Goal: Information Seeking & Learning: Check status

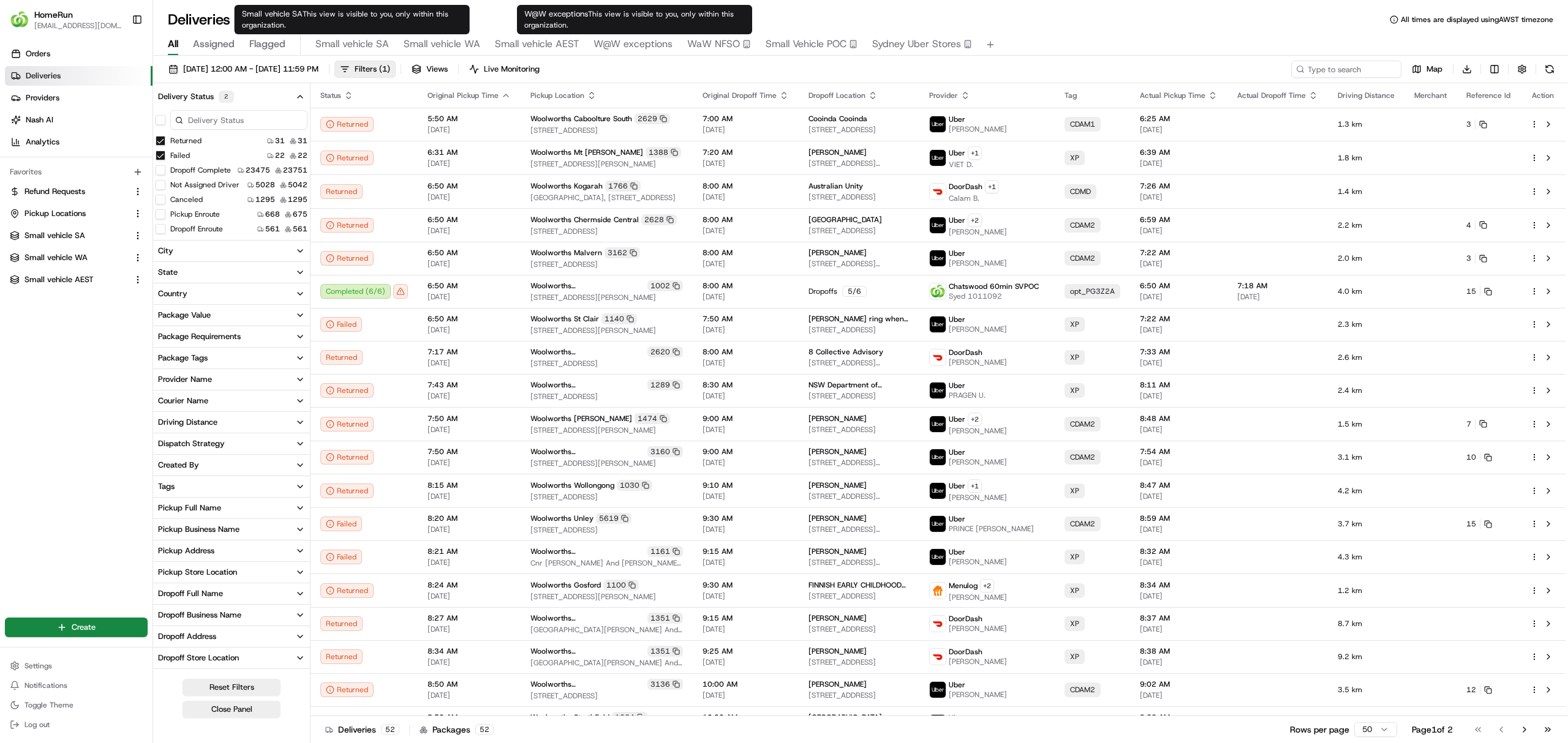
scroll to position [163, 0]
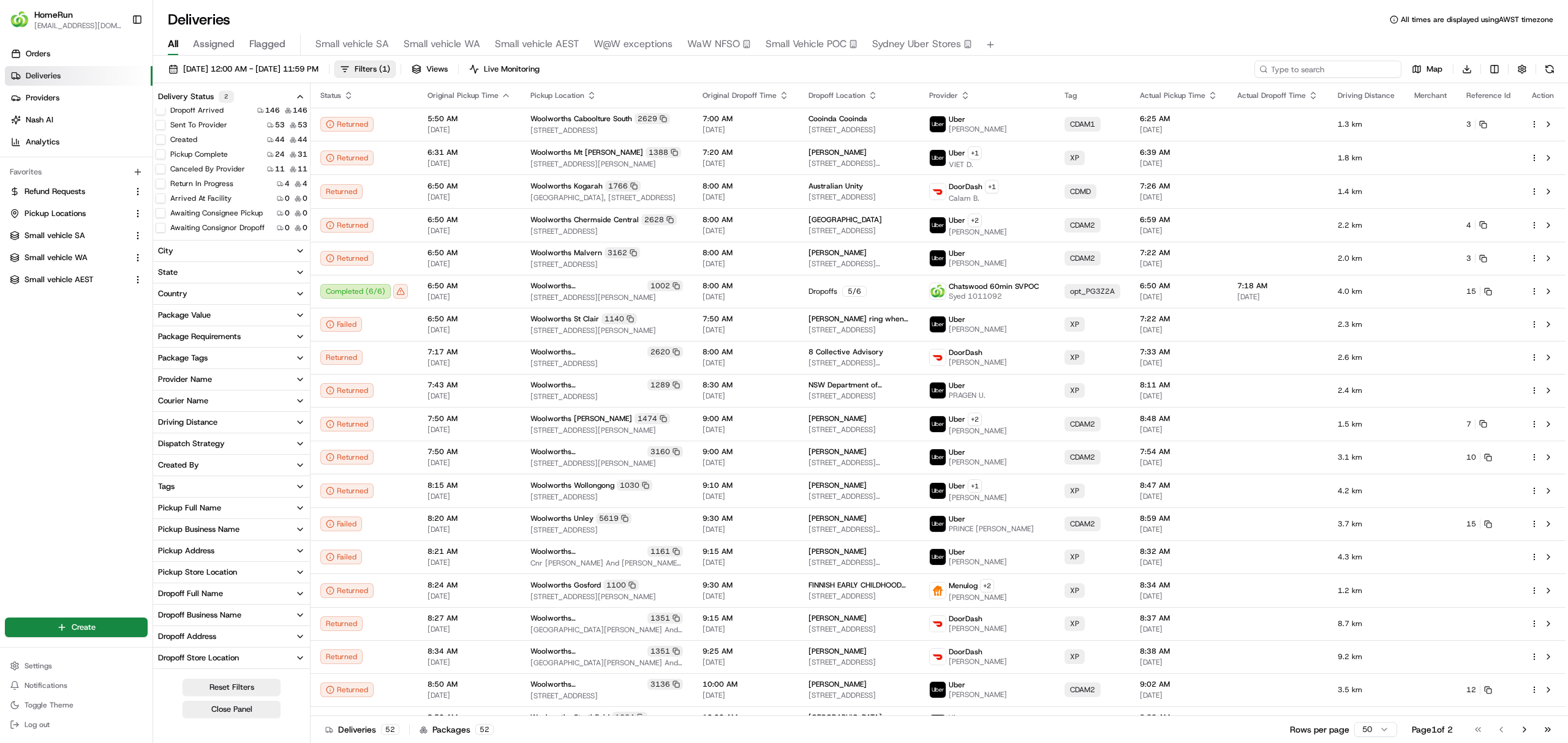
click at [1309, 66] on input at bounding box center [1328, 69] width 147 height 17
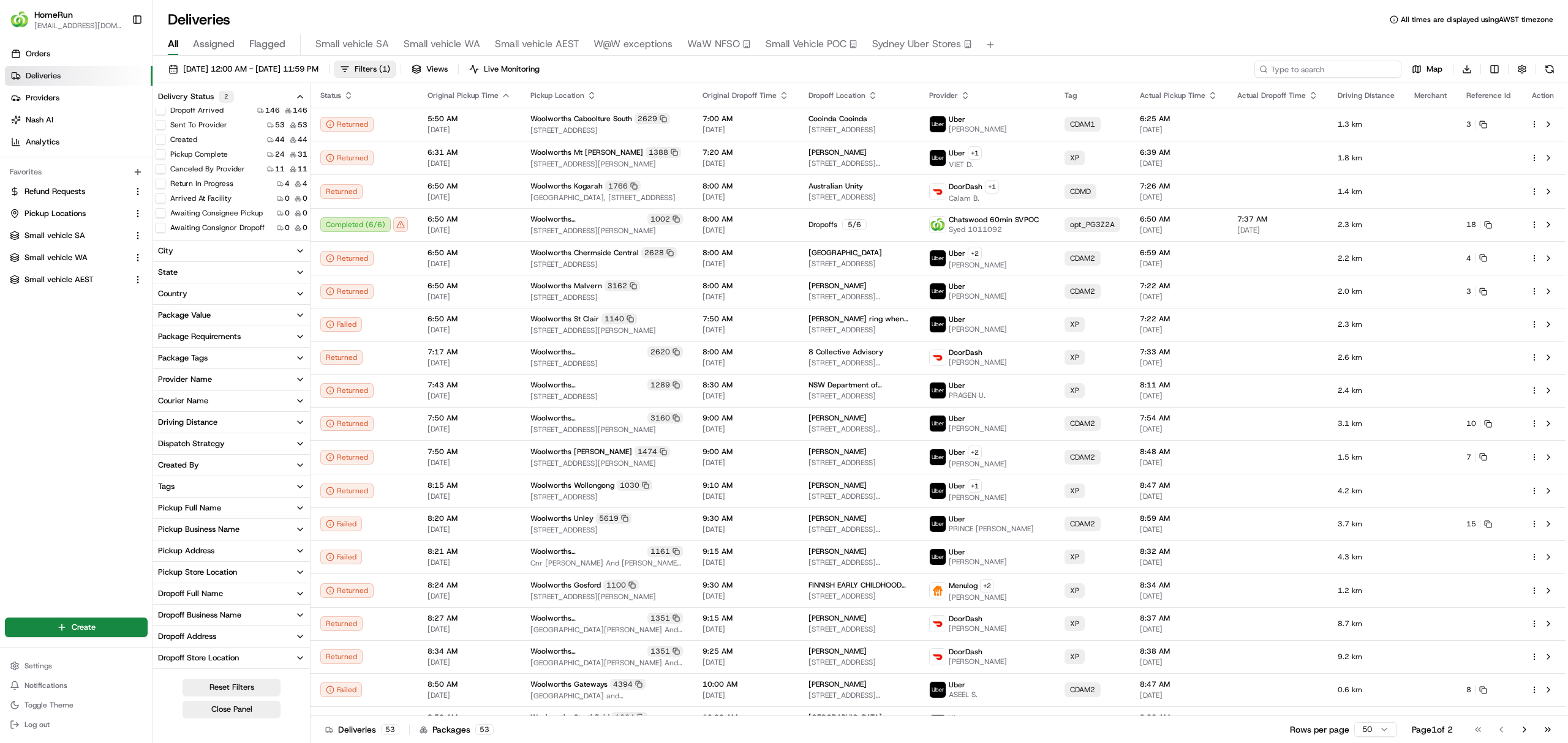
paste input "265294499"
type input "265294499"
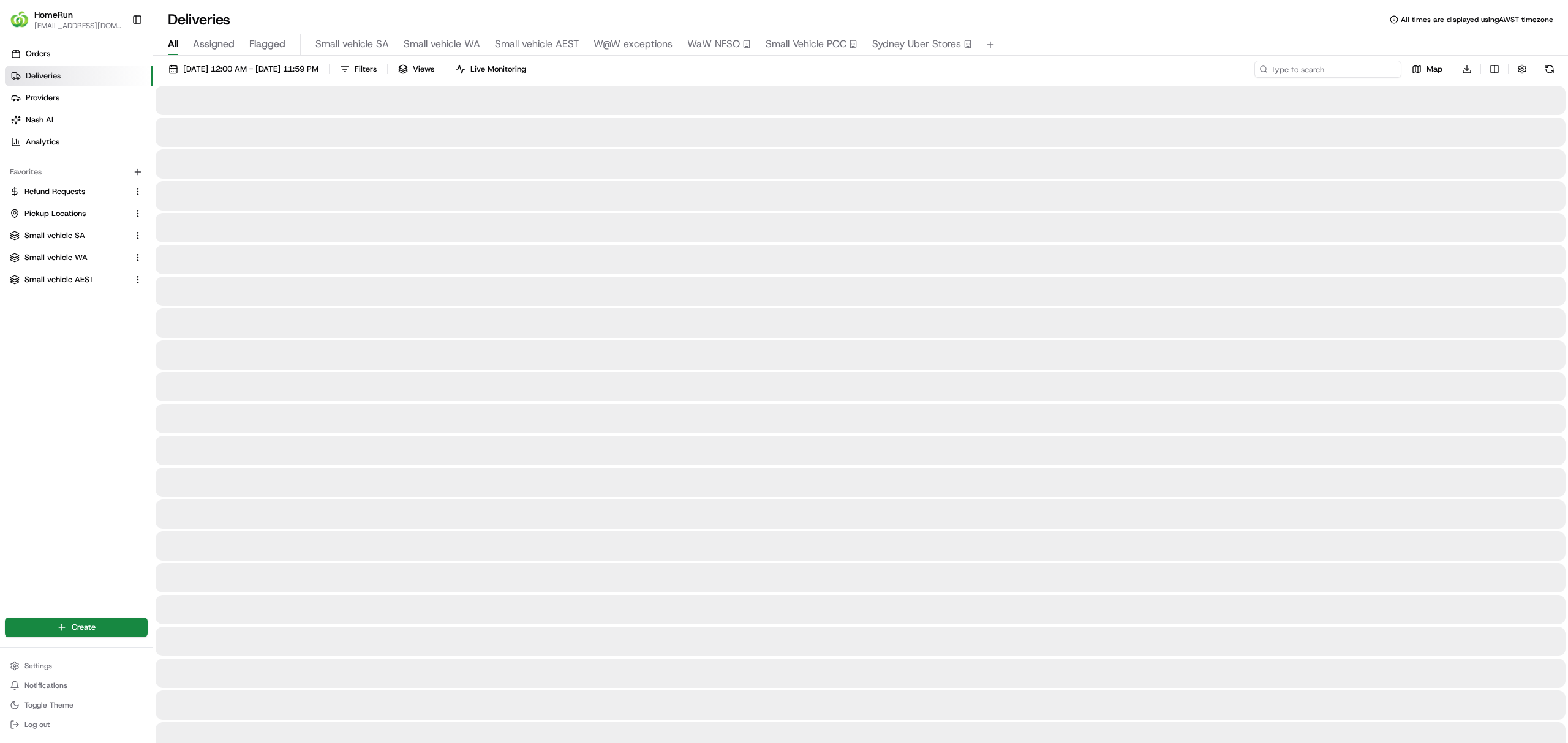
click at [1312, 69] on input at bounding box center [1328, 69] width 147 height 17
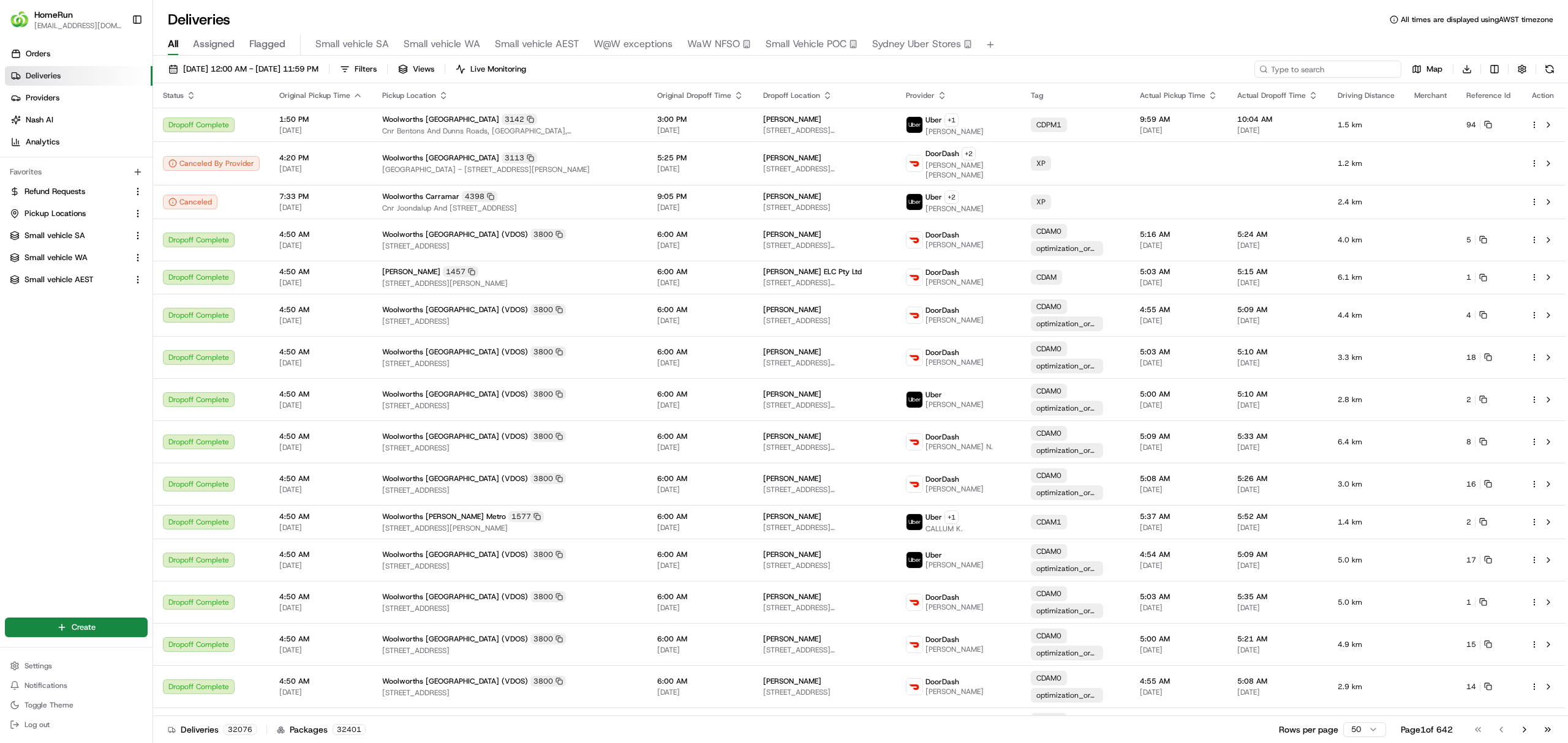
paste input "265294499"
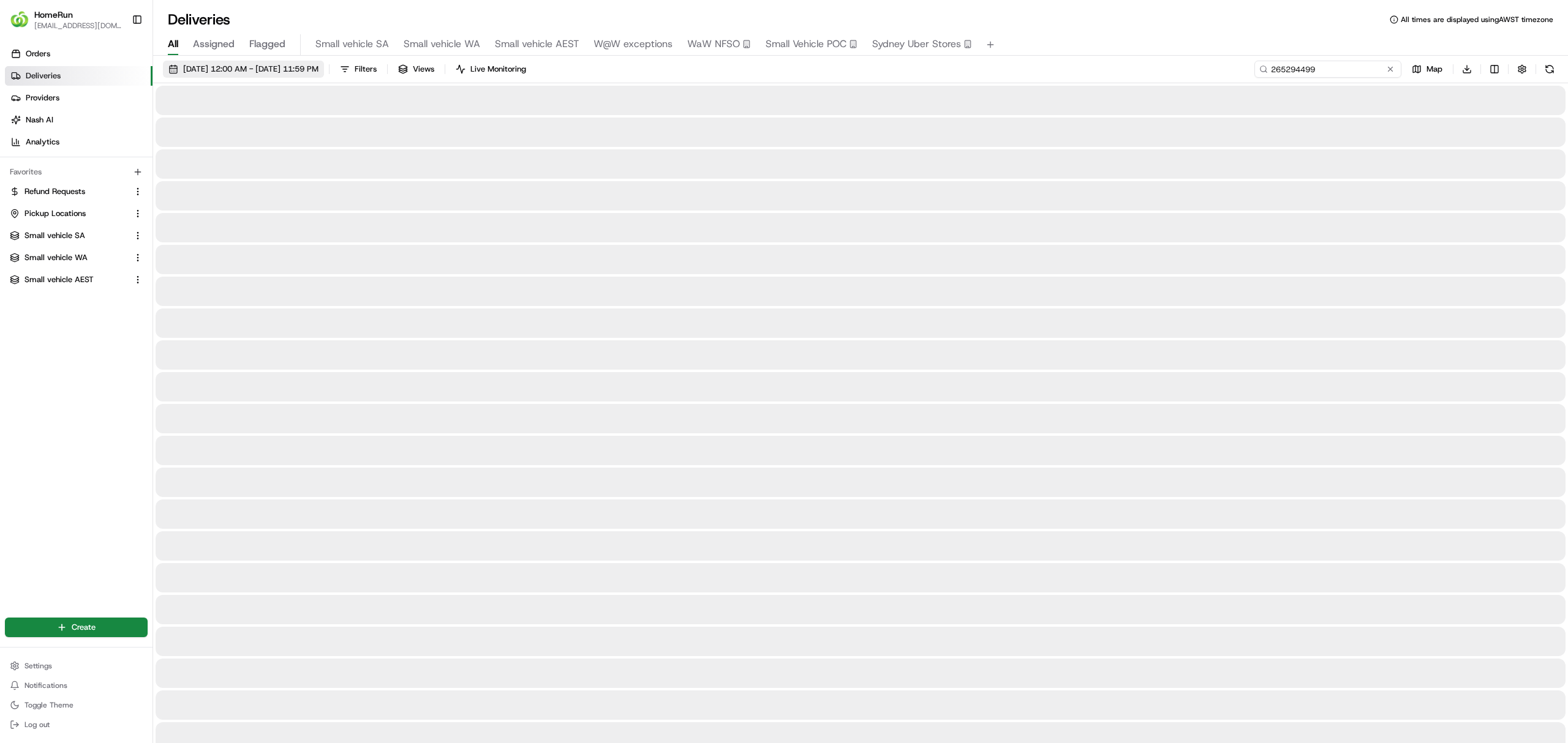
type input "265294499"
click at [302, 65] on span "[DATE] 12:00 AM - [DATE] 11:59 PM" at bounding box center [251, 69] width 135 height 11
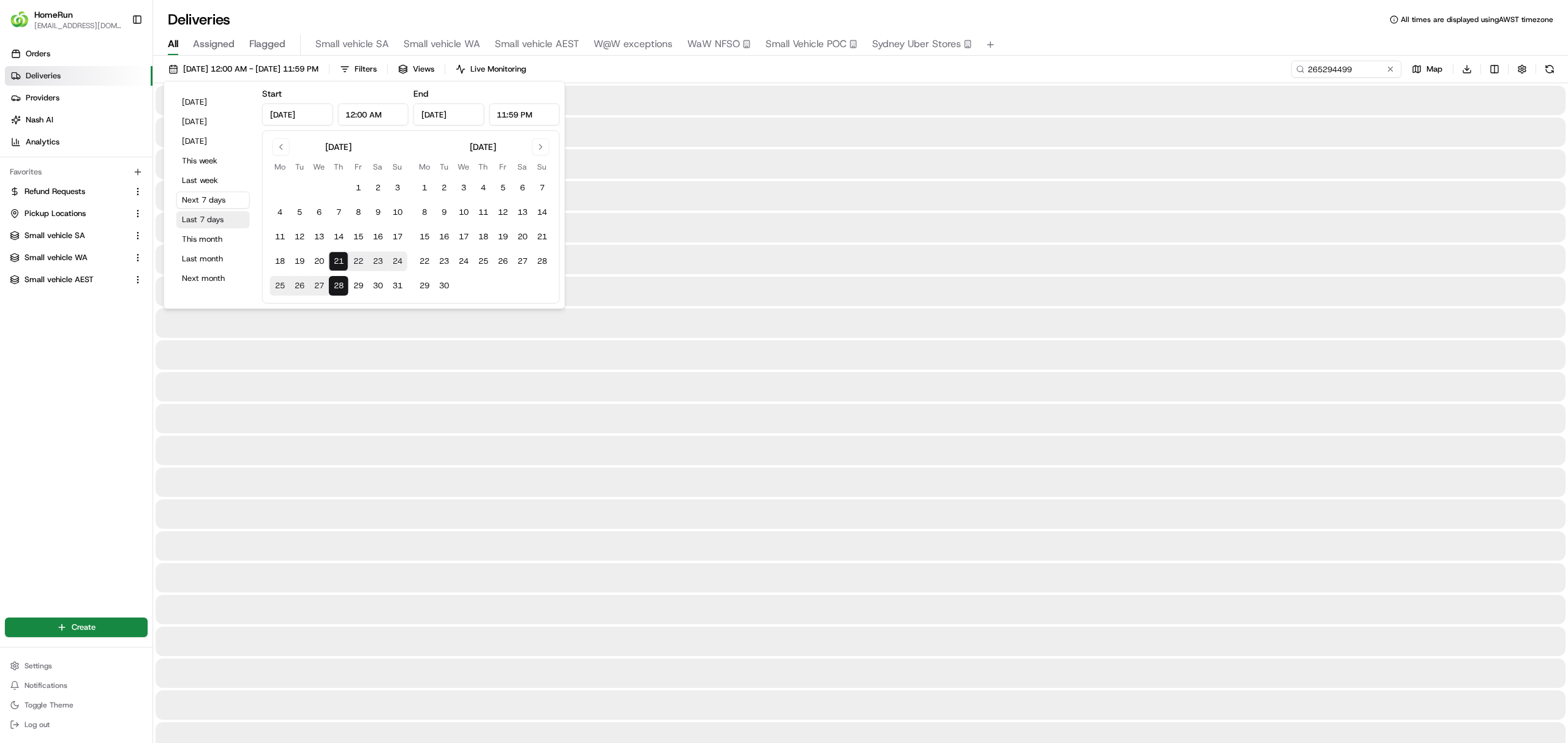
click at [214, 220] on button "Last 7 days" at bounding box center [213, 219] width 74 height 17
type input "Aug 14, 2025"
type input "Aug 21, 2025"
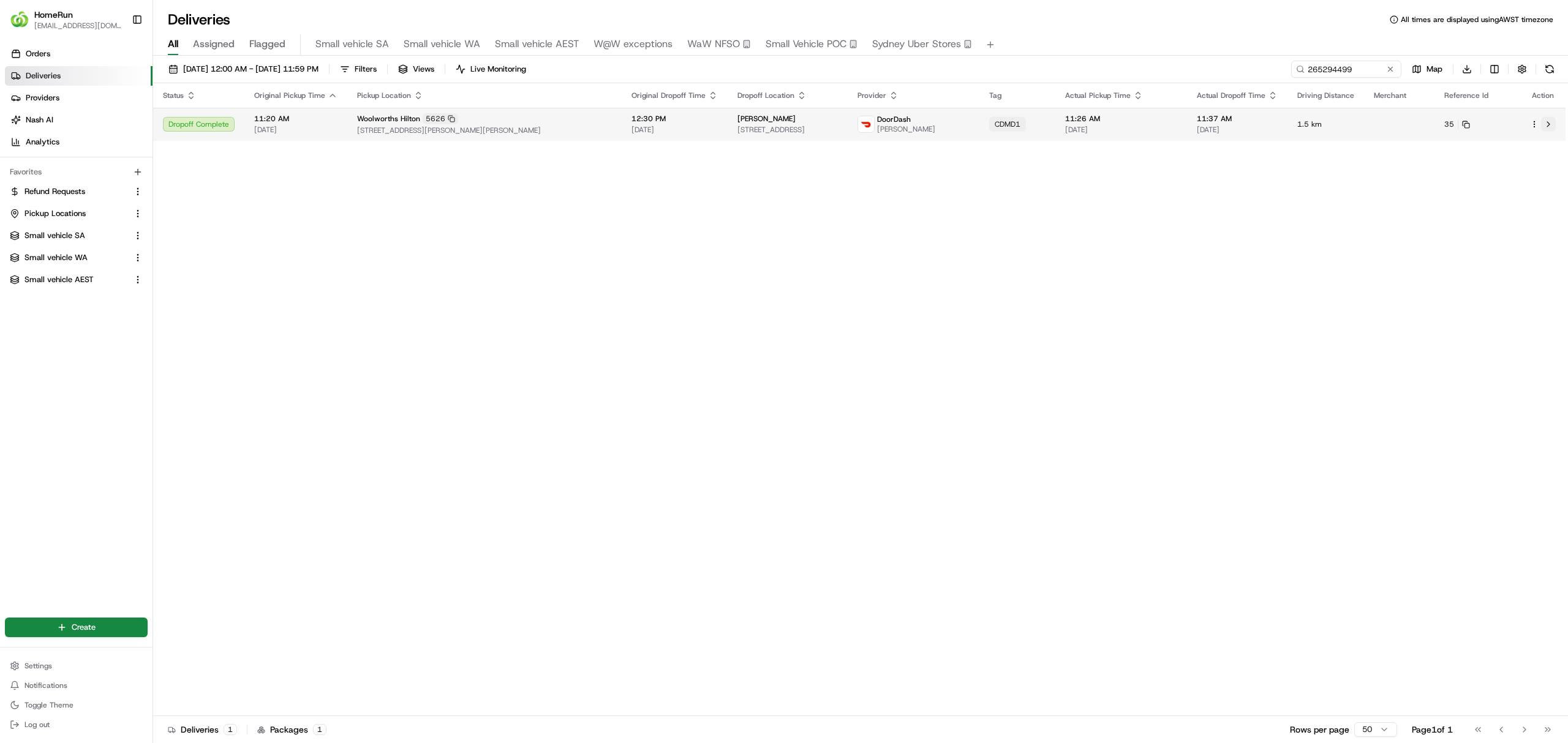
click at [1551, 120] on button at bounding box center [1548, 124] width 15 height 15
drag, startPoint x: 1346, startPoint y: 70, endPoint x: 1237, endPoint y: 67, distance: 109.0
click at [1192, 71] on div "14/08/2025 12:00 AM - 21/08/2025 11:59 PM Filters Views Live Monitoring 2652944…" at bounding box center [860, 72] width 1414 height 23
paste input "603976"
click at [1549, 120] on button at bounding box center [1548, 125] width 15 height 15
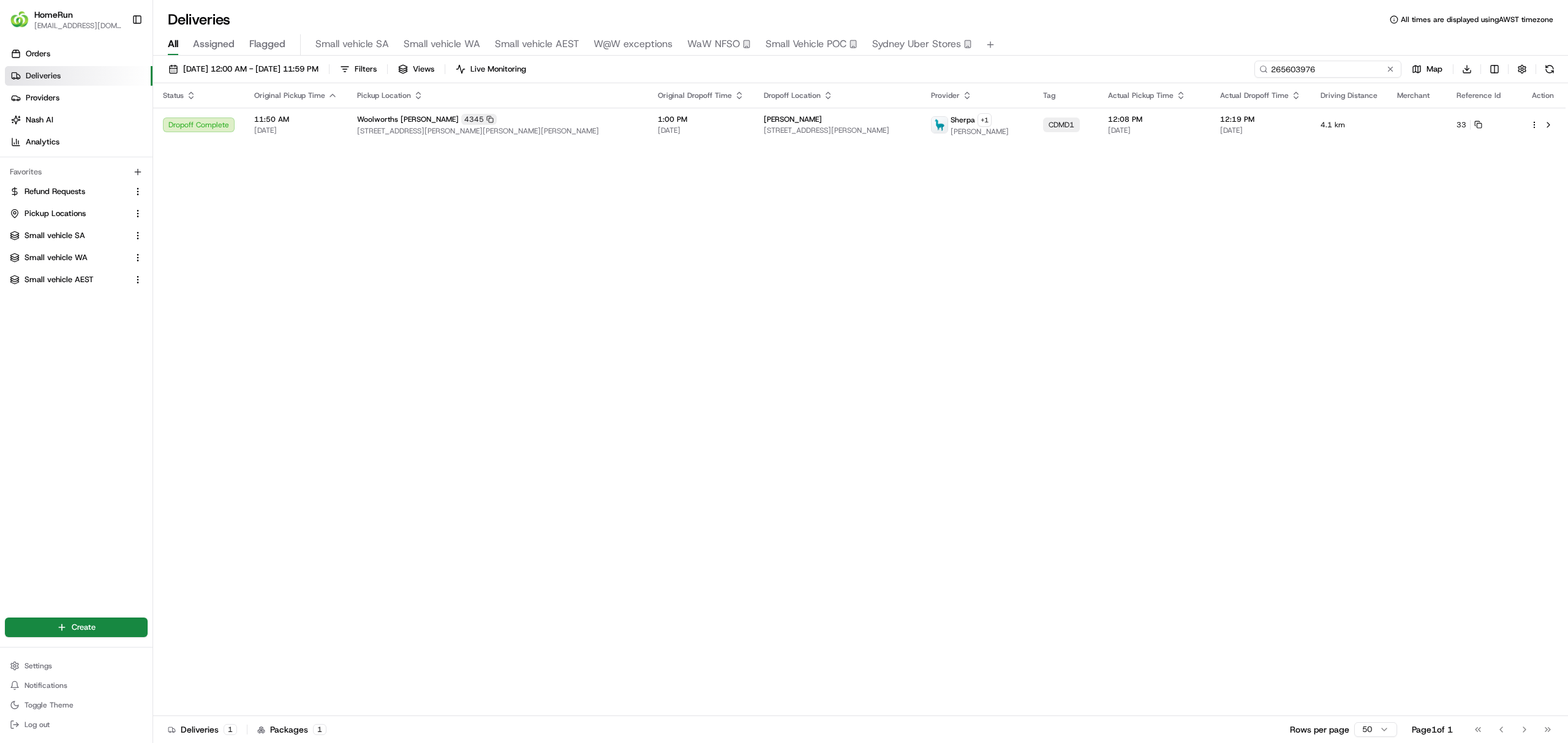
drag, startPoint x: 1361, startPoint y: 69, endPoint x: 1299, endPoint y: 71, distance: 62.0
click at [1179, 64] on div "14/08/2025 12:00 AM - 21/08/2025 11:59 PM Filters Views Live Monitoring 2656039…" at bounding box center [860, 72] width 1414 height 23
paste input "506411"
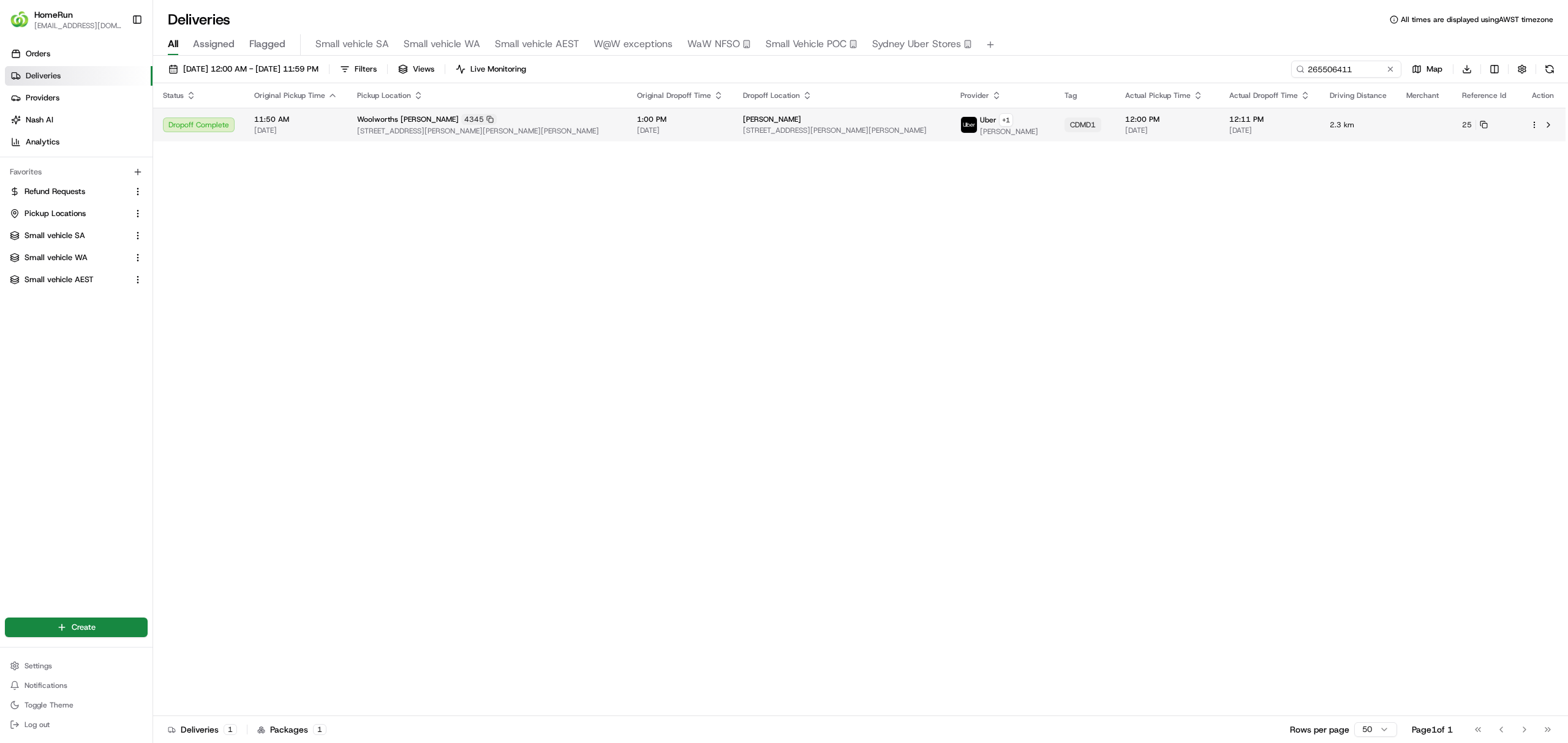
click at [1547, 116] on td at bounding box center [1543, 125] width 45 height 34
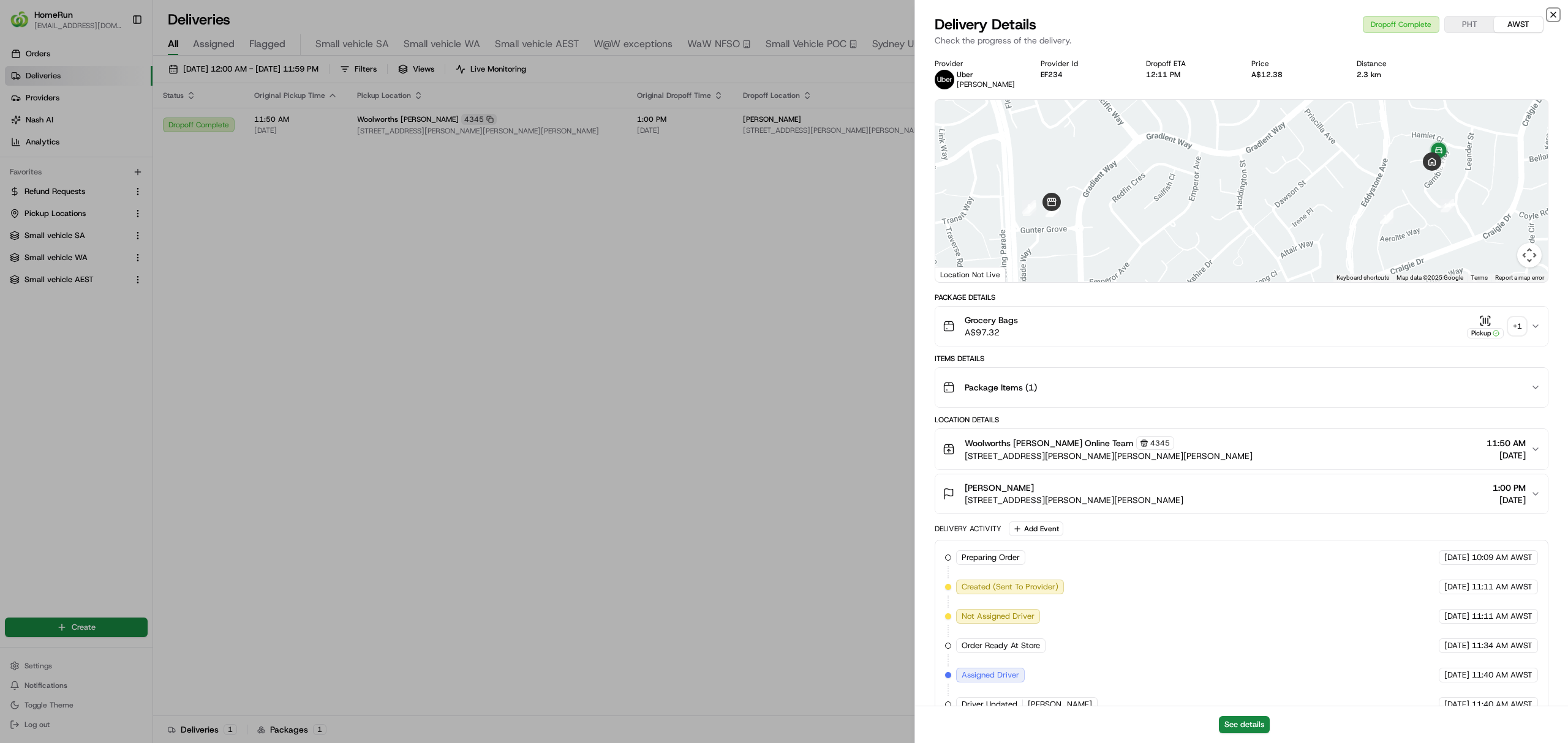
click at [1556, 13] on icon "button" at bounding box center [1553, 15] width 10 height 10
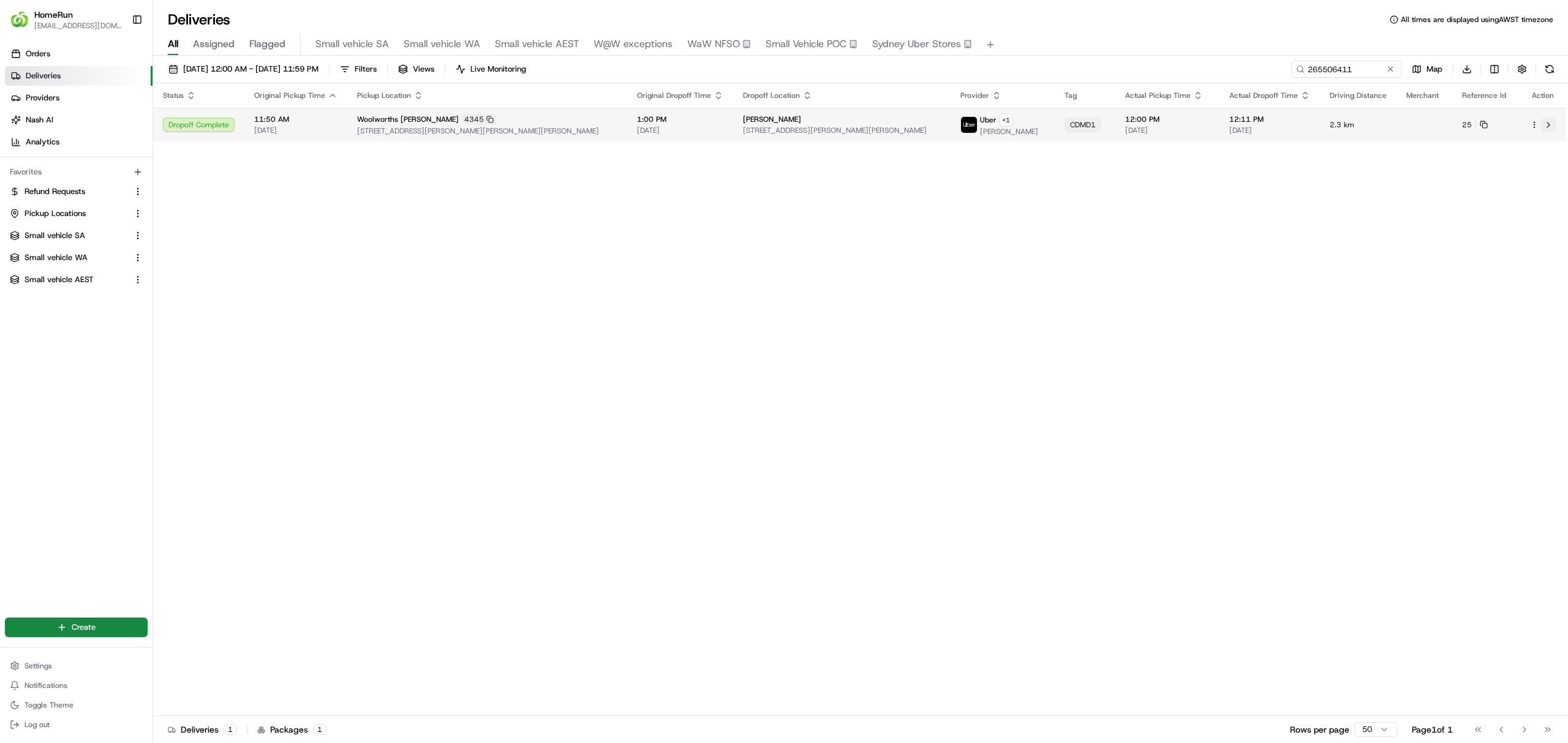
click at [1548, 119] on button at bounding box center [1548, 125] width 15 height 15
drag, startPoint x: 1372, startPoint y: 66, endPoint x: 1331, endPoint y: 74, distance: 41.8
click at [1194, 69] on div "14/08/2025 12:00 AM - 21/08/2025 11:59 PM Filters Views Live Monitoring 2655064…" at bounding box center [860, 72] width 1414 height 23
paste input "257655"
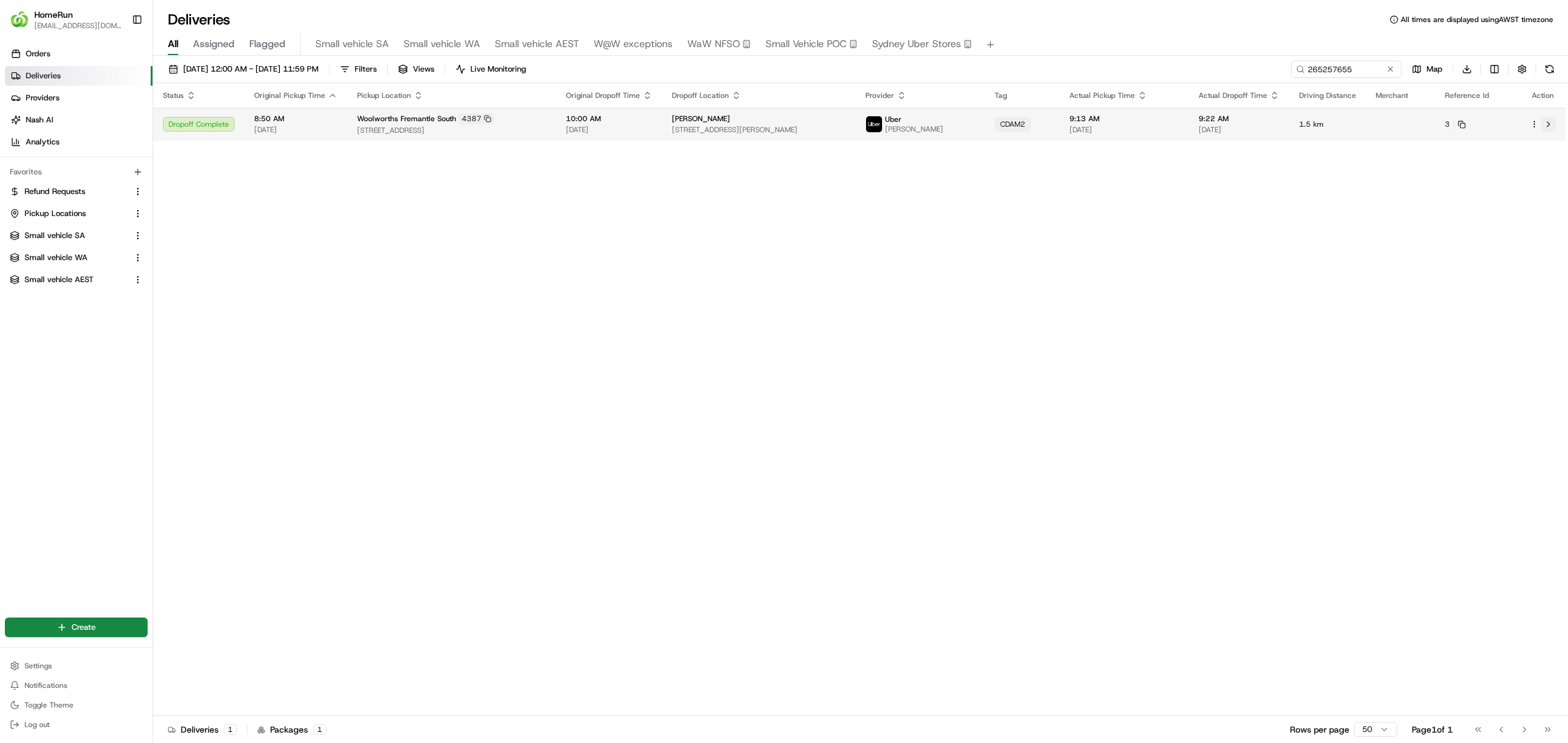
click at [1548, 121] on button at bounding box center [1548, 124] width 15 height 15
drag, startPoint x: 1366, startPoint y: 67, endPoint x: 1307, endPoint y: 62, distance: 59.2
click at [1151, 62] on div "14/08/2025 12:00 AM - 21/08/2025 11:59 PM Filters Views Live Monitoring 2652576…" at bounding box center [860, 72] width 1414 height 23
paste input "4667313"
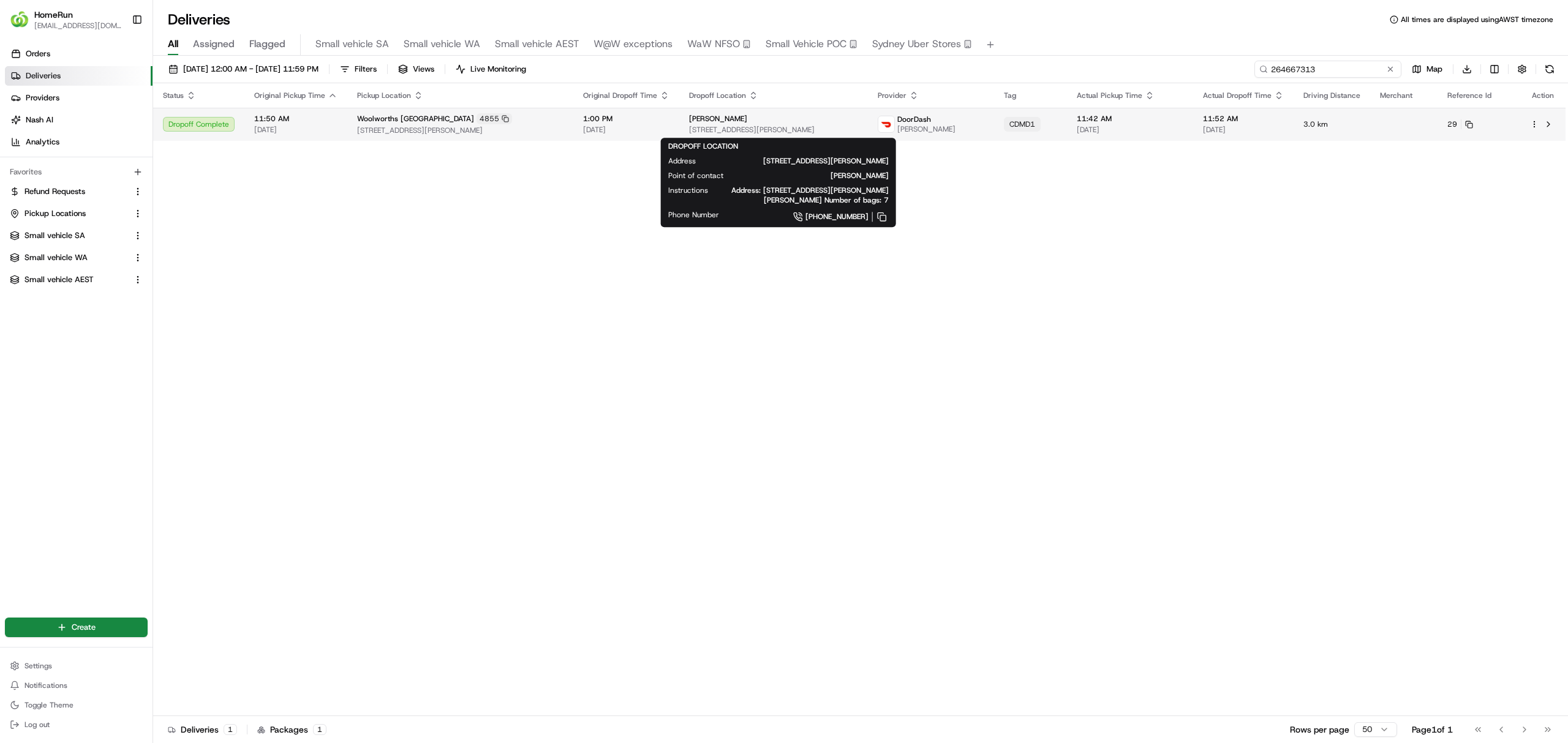
type input "264667313"
click at [689, 120] on span "[PERSON_NAME]" at bounding box center [718, 119] width 58 height 10
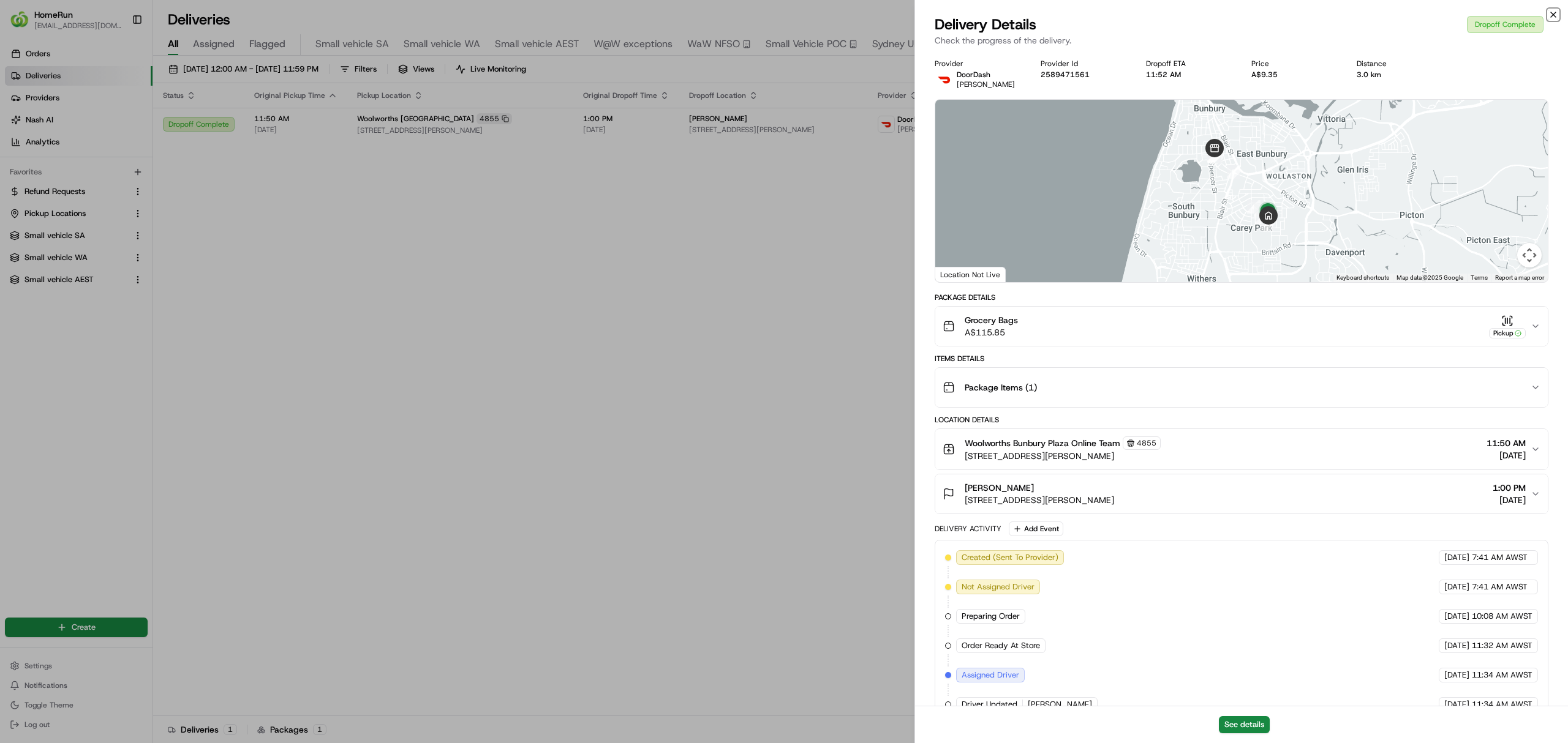
click at [1551, 11] on icon "button" at bounding box center [1553, 15] width 10 height 10
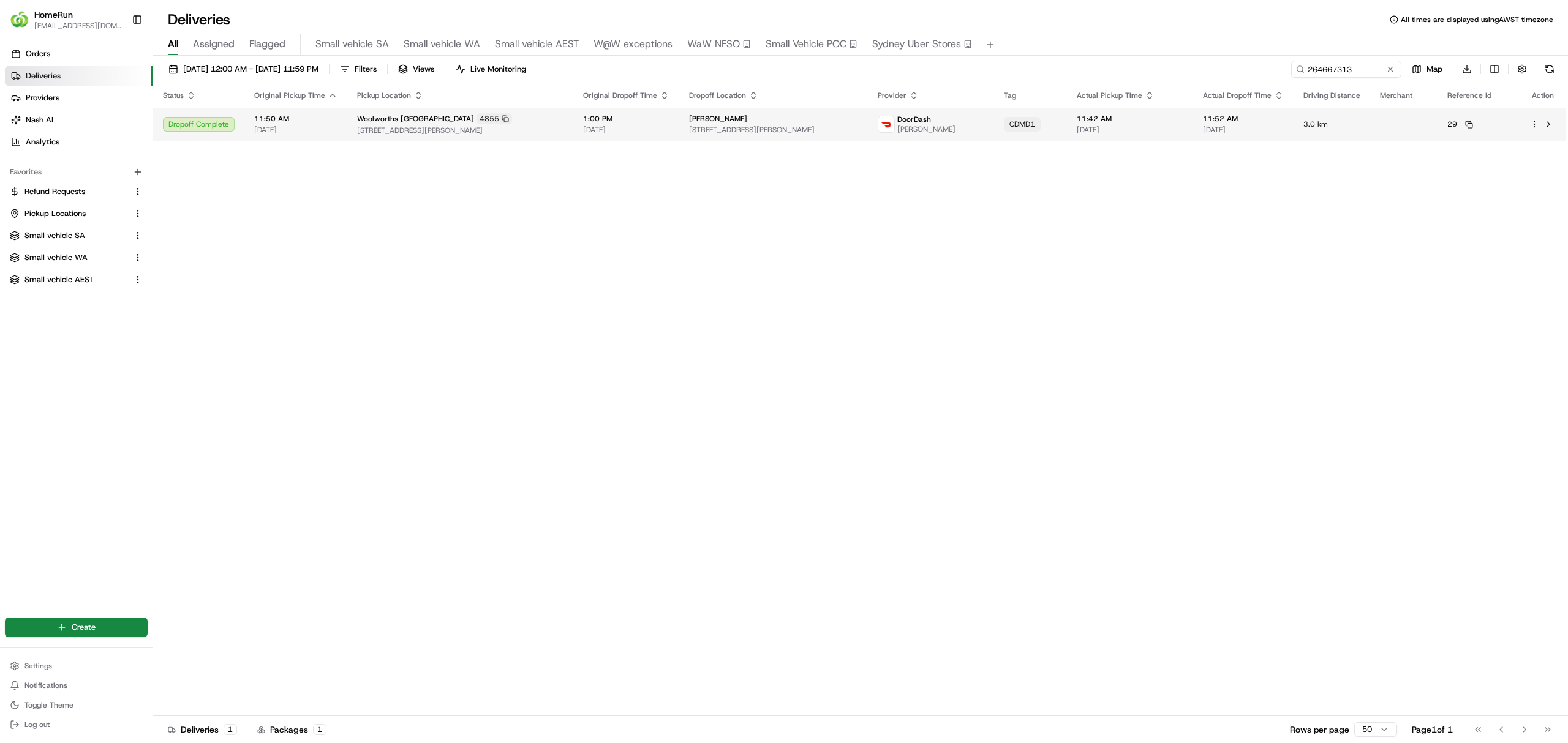
click at [726, 124] on div "[PERSON_NAME]" at bounding box center [773, 119] width 168 height 10
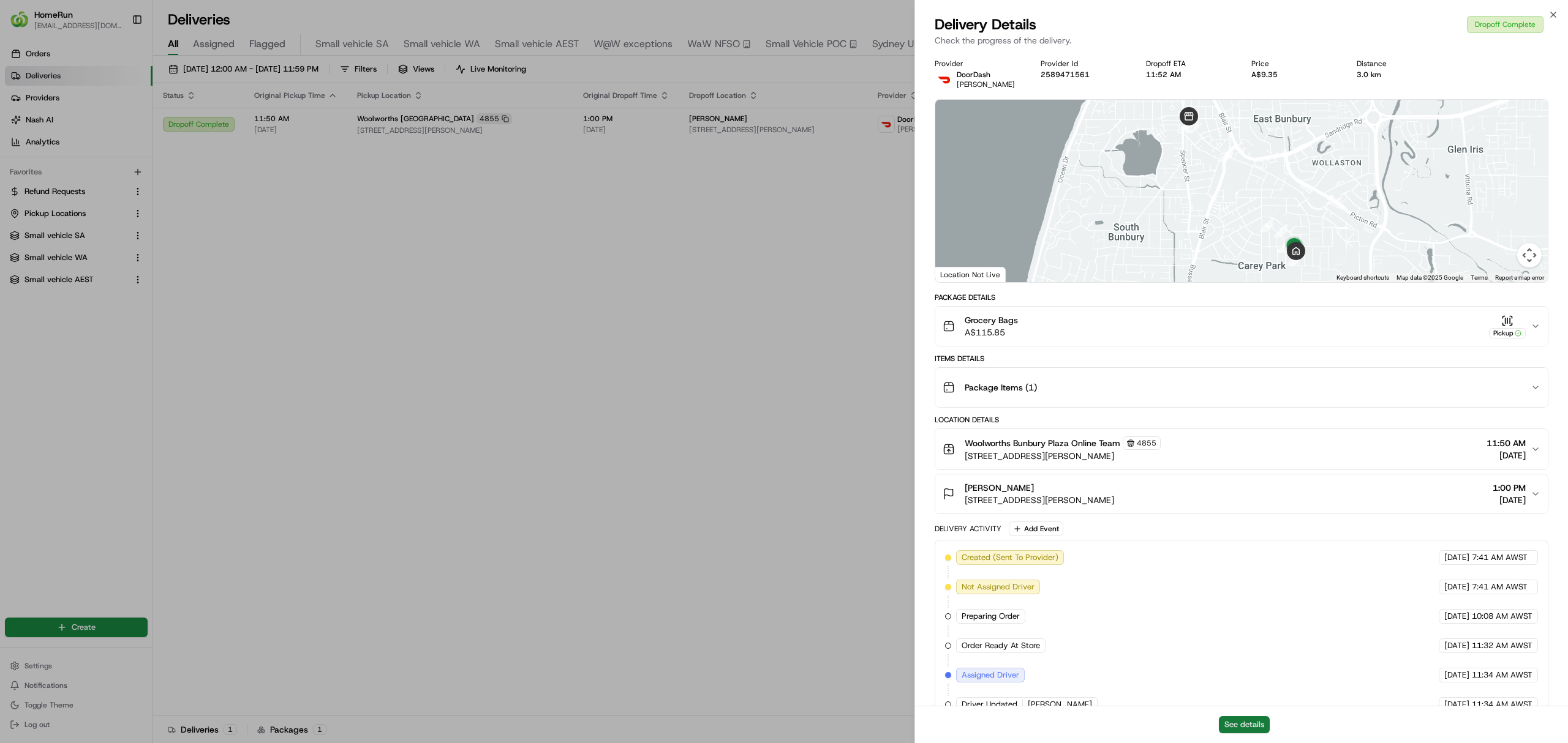
click at [1240, 720] on button "See details" at bounding box center [1244, 725] width 51 height 17
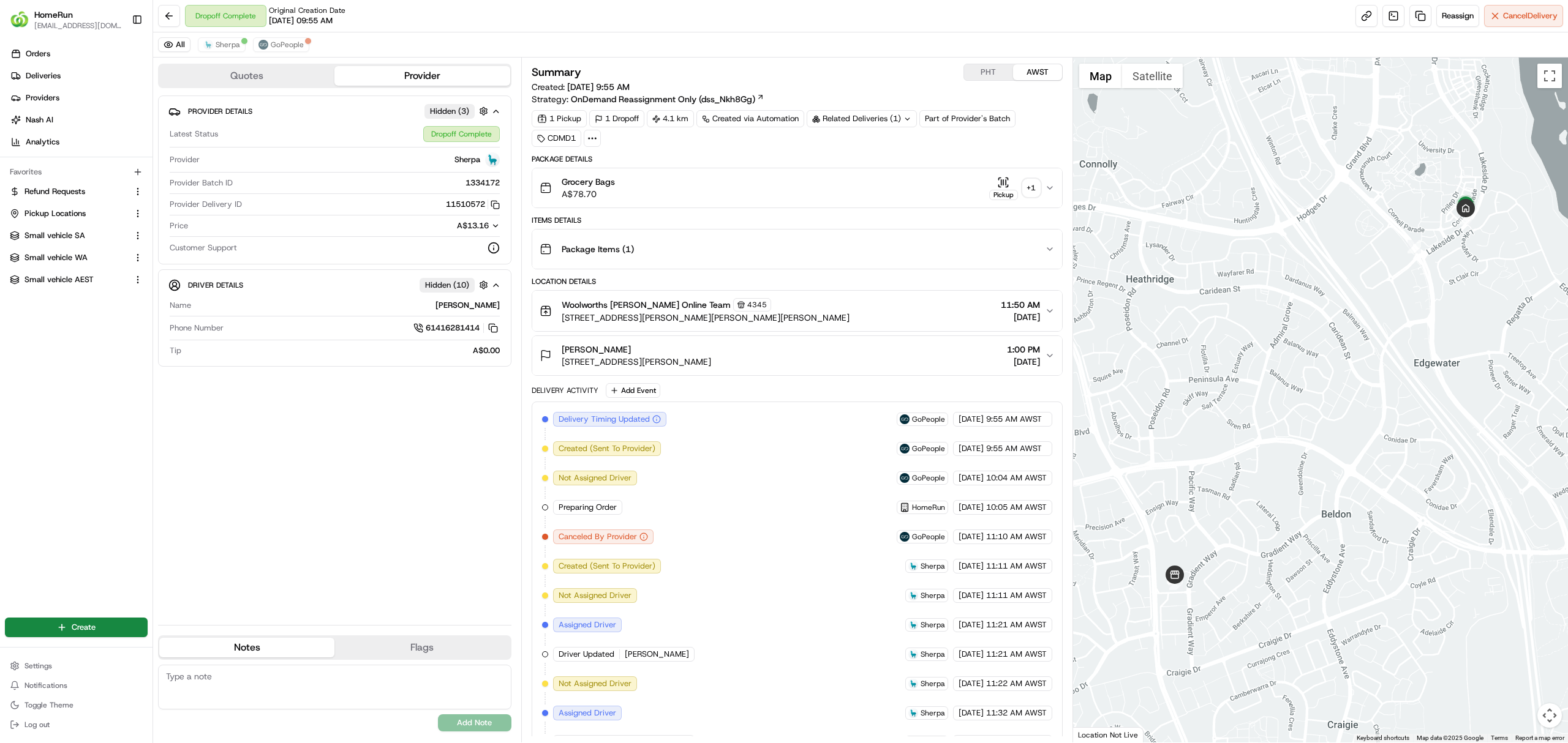
click at [1045, 306] on button "Woolworths Beldon Online Team 4345 3 Gunter Grove Cnr Marmion Avenue, Beldon, W…" at bounding box center [797, 311] width 530 height 40
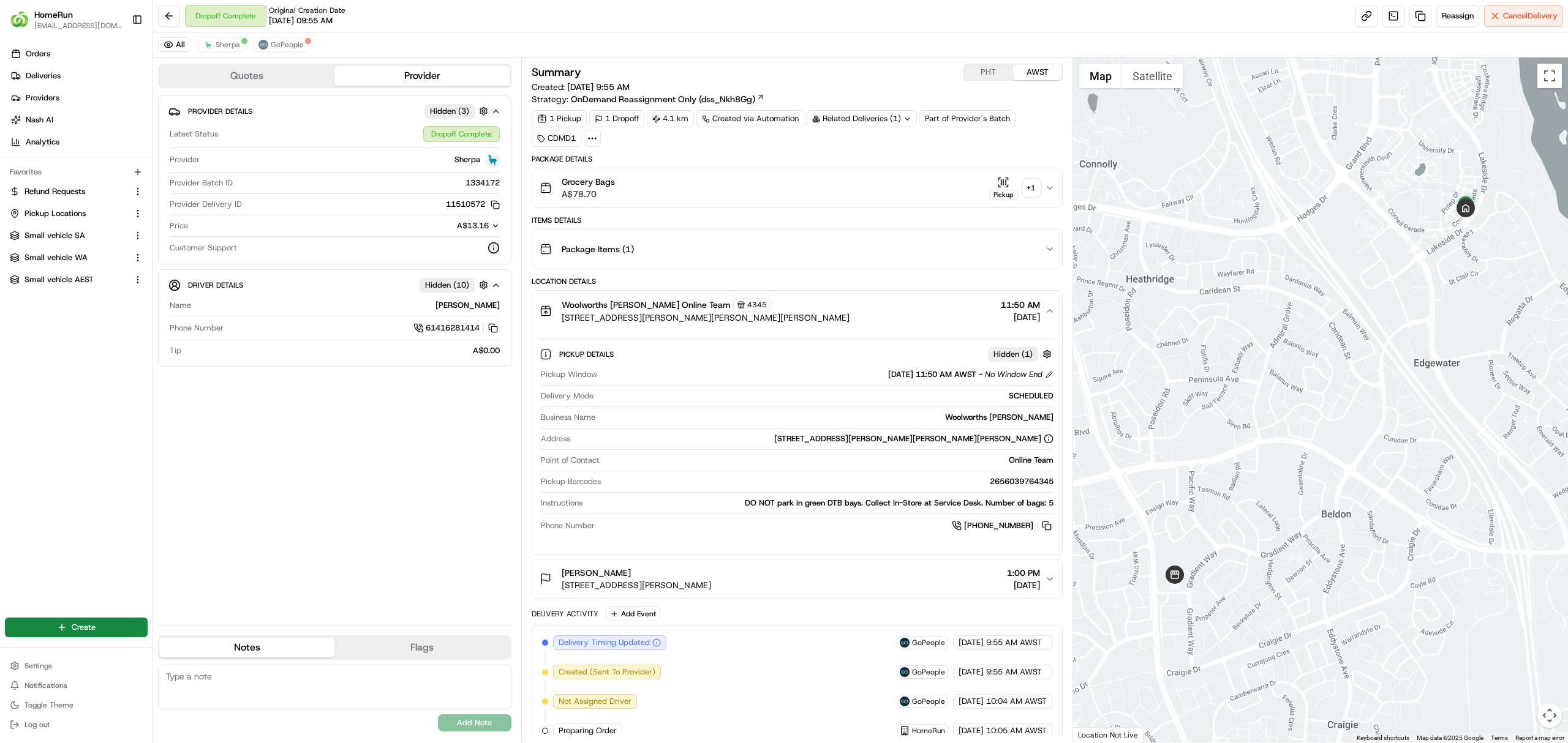
click at [405, 507] on div "Provider Details Hidden ( 3 ) Latest Status Dropoff Complete Provider Sherpa Pr…" at bounding box center [334, 355] width 353 height 519
click at [1049, 311] on icon "button" at bounding box center [1050, 311] width 10 height 10
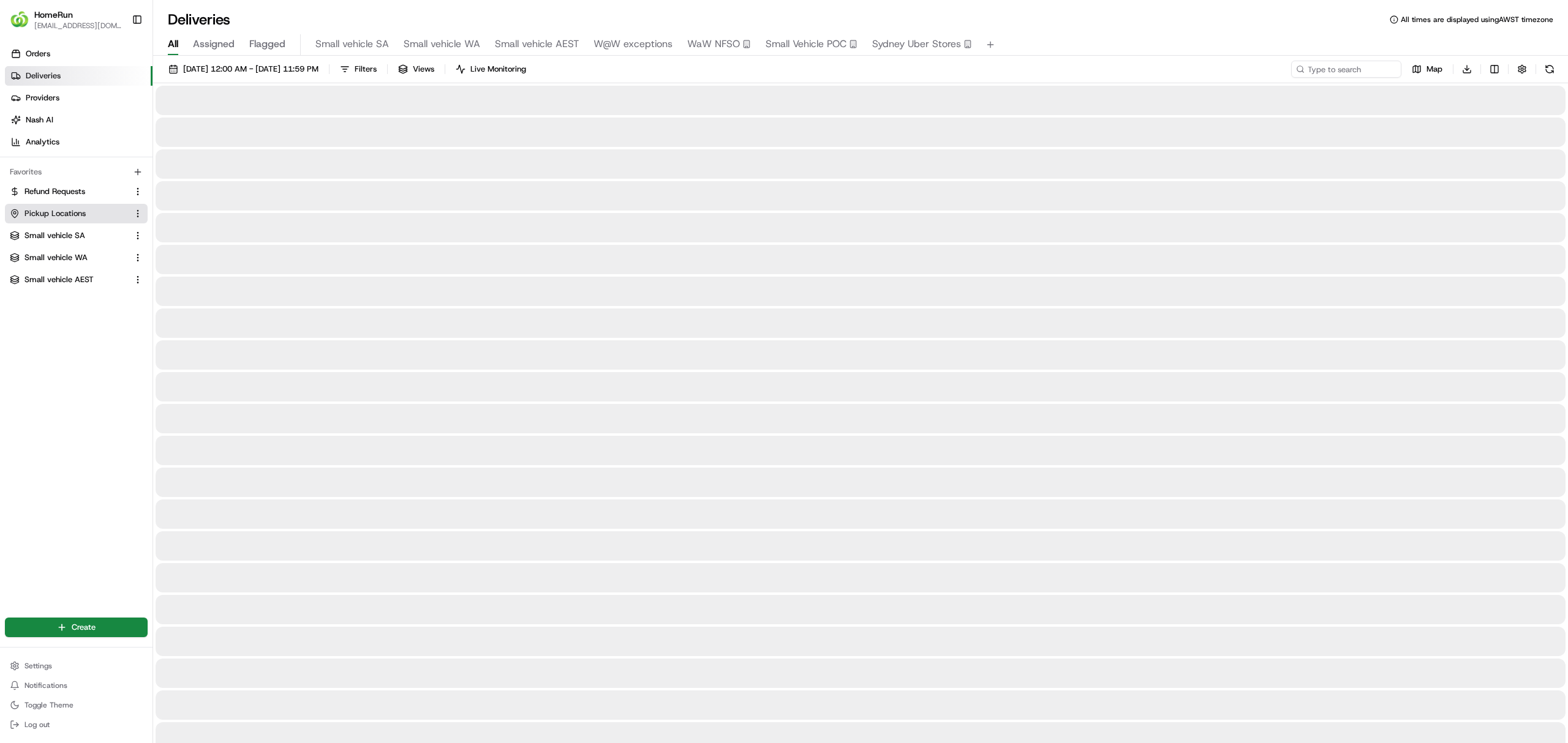
click at [50, 209] on span "Pickup Locations" at bounding box center [55, 214] width 62 height 11
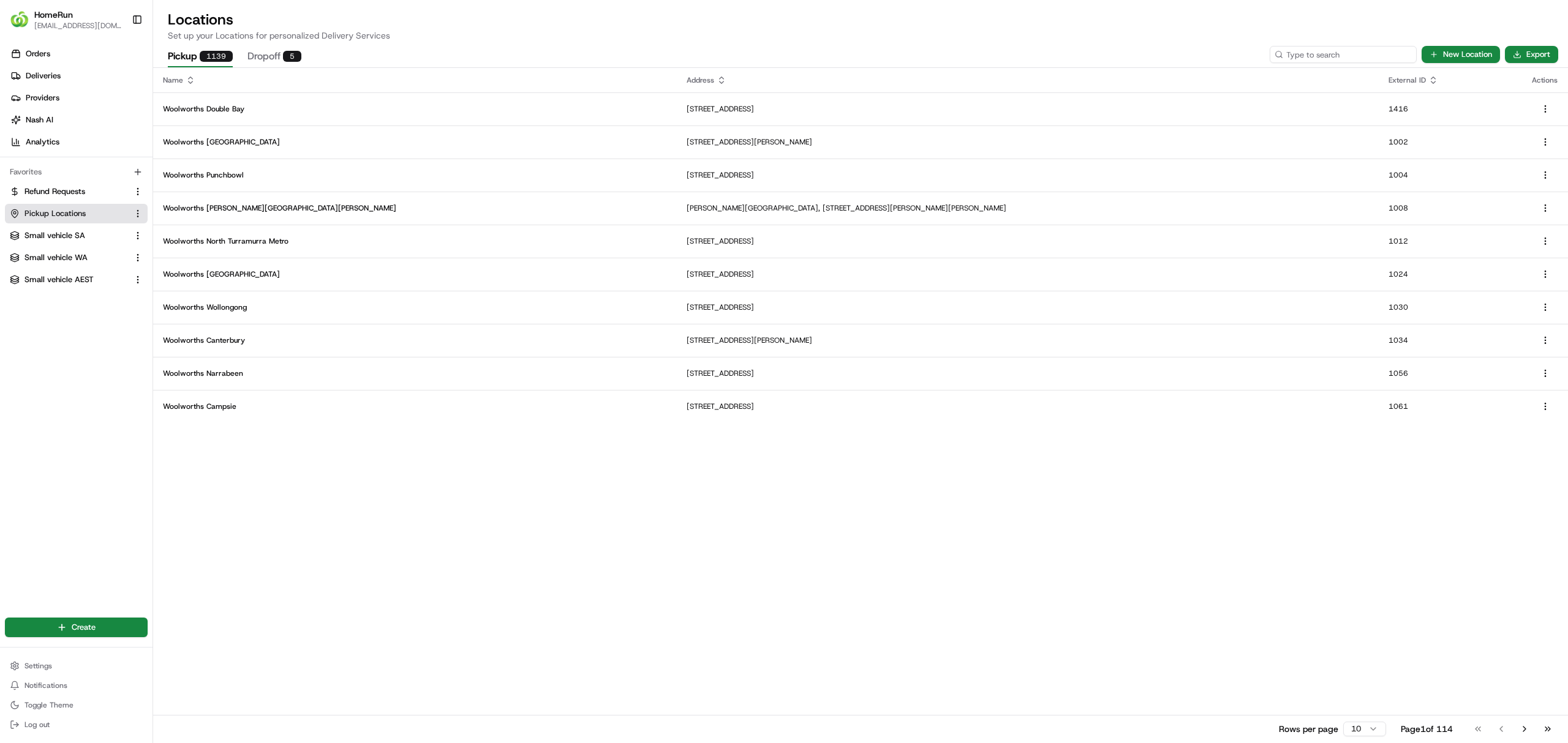
click at [1334, 50] on input at bounding box center [1343, 54] width 147 height 17
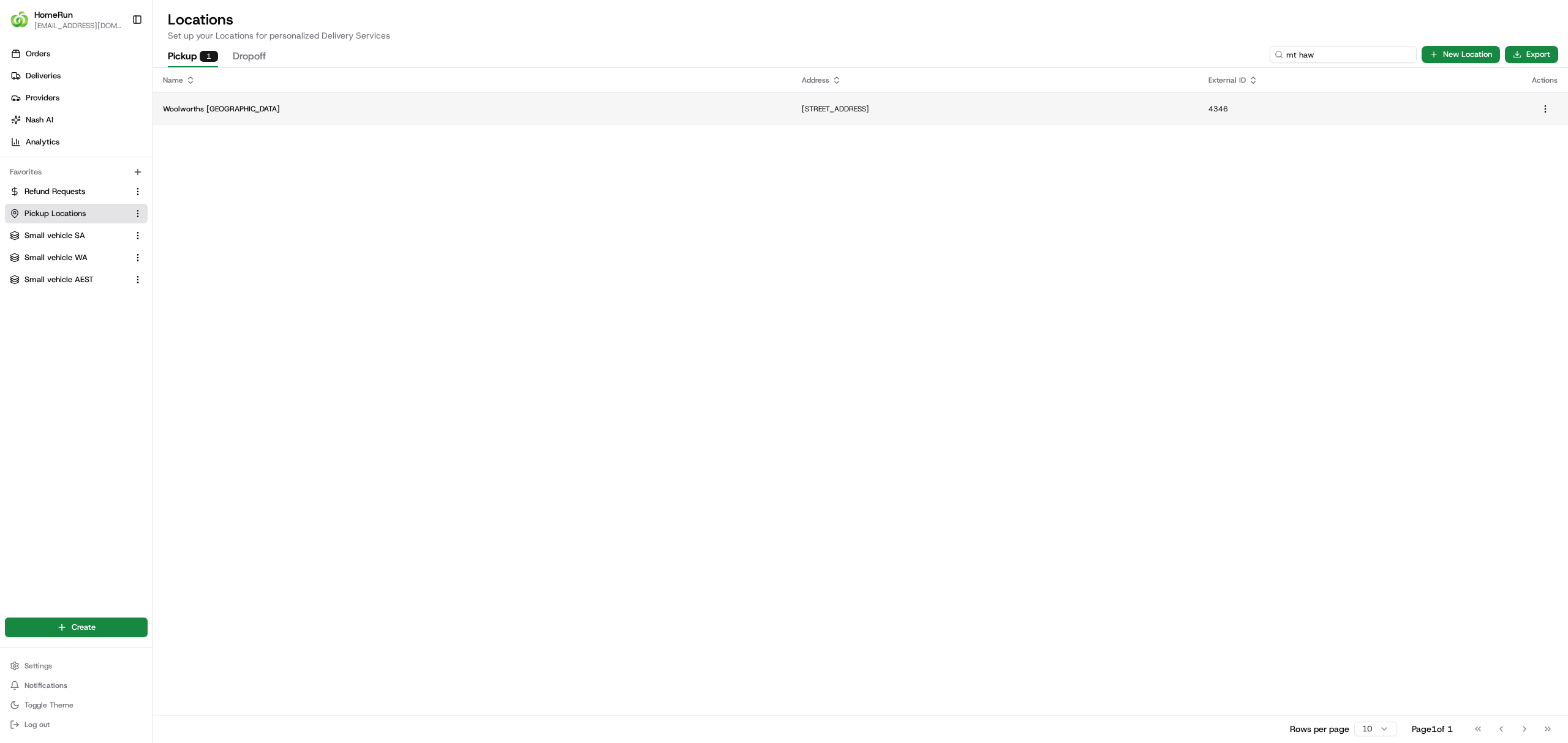
type input "mt haw"
click at [214, 100] on td "Woolworths [GEOGRAPHIC_DATA]" at bounding box center [472, 109] width 639 height 33
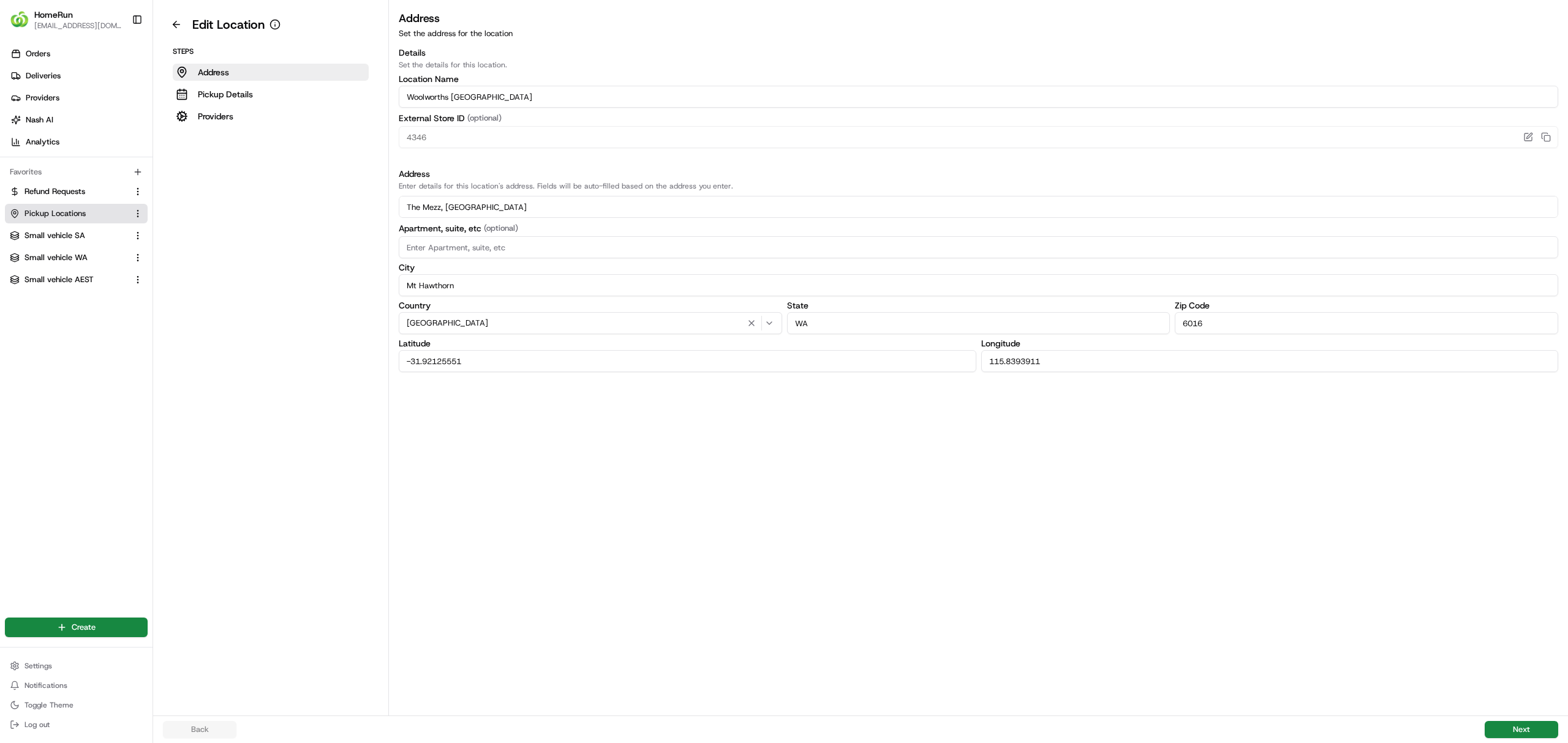
drag, startPoint x: 486, startPoint y: 364, endPoint x: 309, endPoint y: 358, distance: 177.1
click at [304, 358] on div "Edit Location Steps Address Pickup Details Providers Address Set the address fo…" at bounding box center [860, 357] width 1414 height 715
drag, startPoint x: 1049, startPoint y: 364, endPoint x: 975, endPoint y: 392, distance: 79.1
click at [933, 365] on div "[GEOGRAPHIC_DATA]" at bounding box center [978, 355] width 1160 height 33
click at [1516, 725] on button "Next" at bounding box center [1521, 730] width 74 height 17
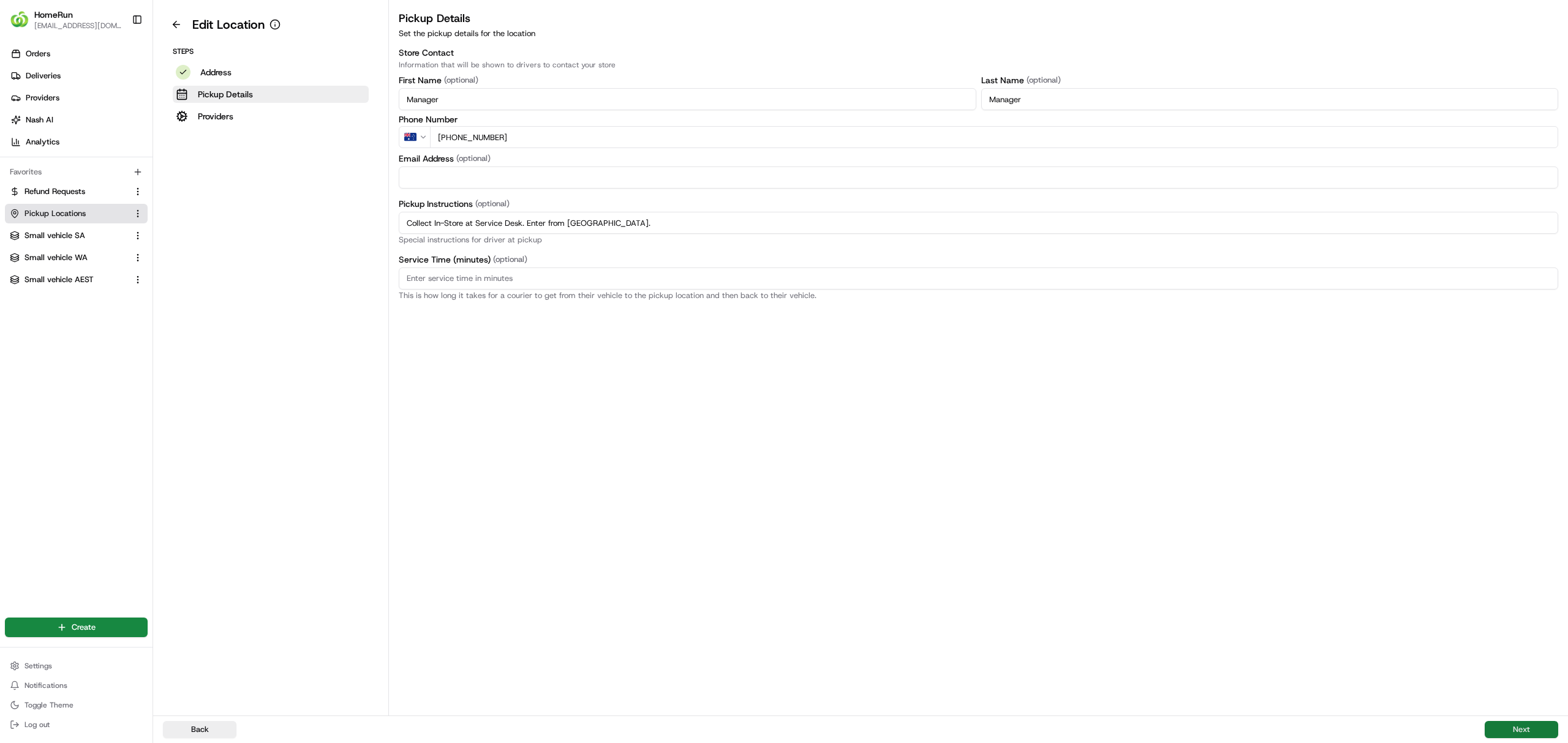
click at [1524, 728] on button "Next" at bounding box center [1521, 730] width 74 height 17
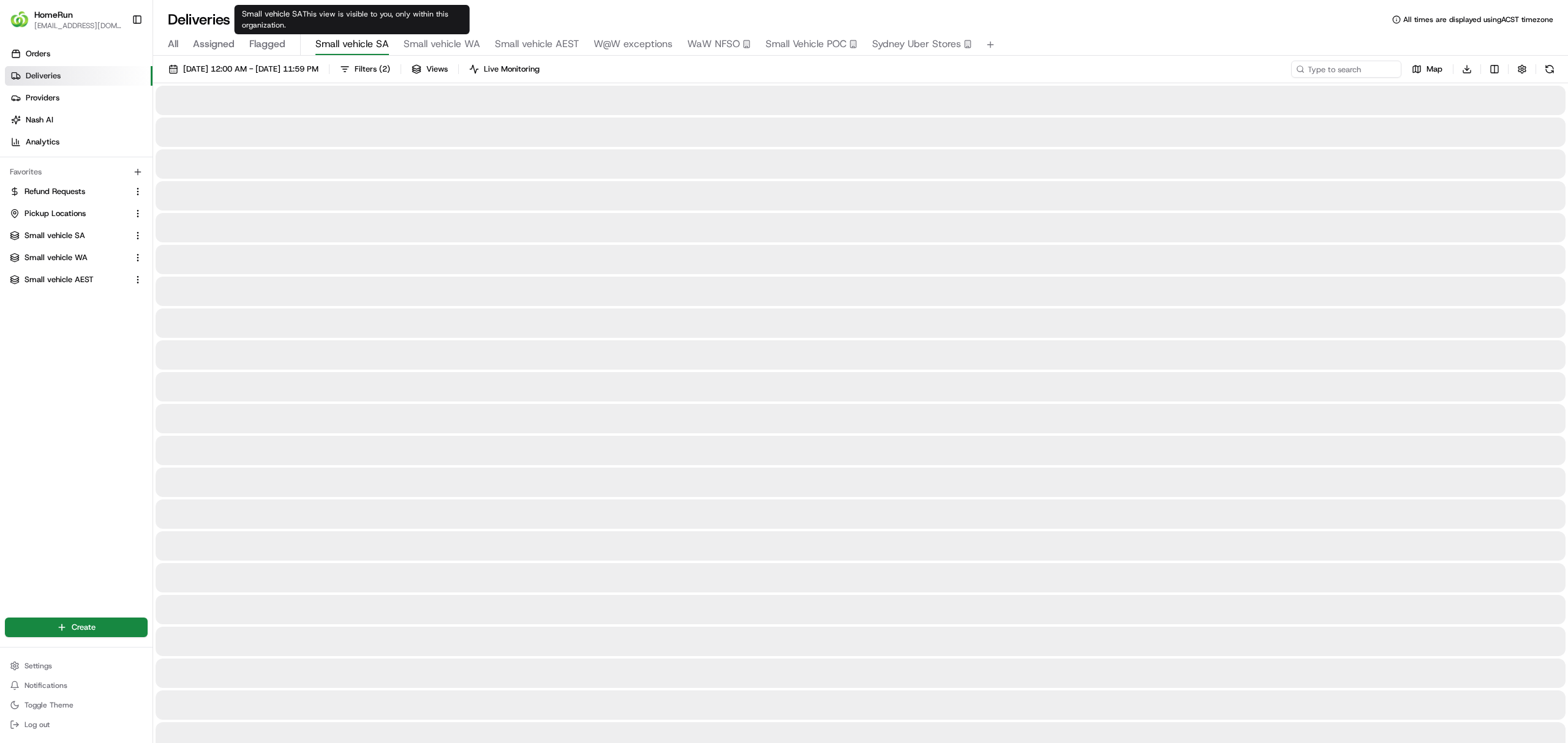
click at [362, 42] on span "Small vehicle SA" at bounding box center [353, 44] width 74 height 15
click at [377, 66] on span "Filters" at bounding box center [365, 69] width 22 height 11
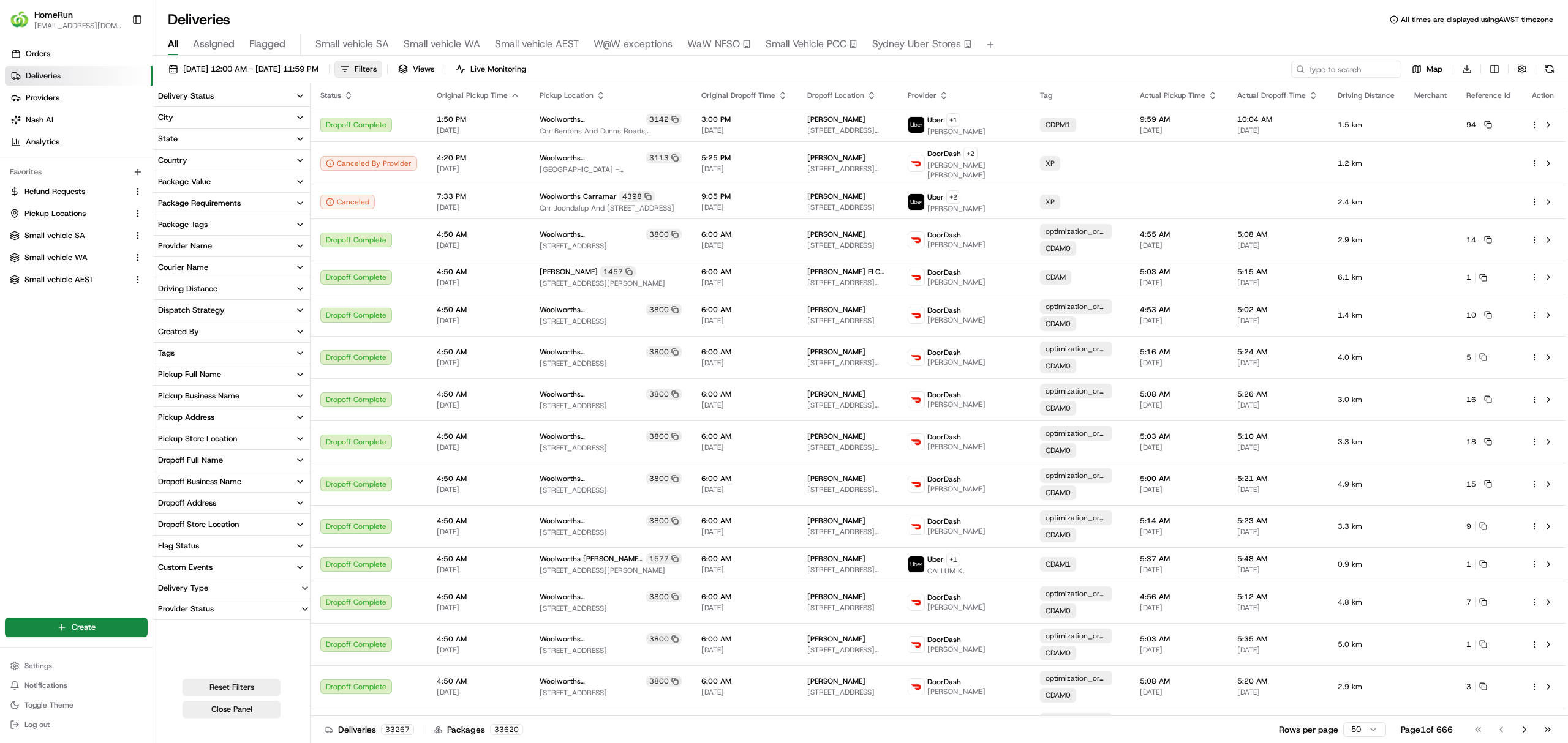
click at [198, 392] on div "Pickup Business Name" at bounding box center [198, 396] width 81 height 11
click at [188, 415] on input at bounding box center [239, 419] width 137 height 20
drag, startPoint x: 206, startPoint y: 417, endPoint x: 165, endPoint y: 413, distance: 41.2
click at [165, 414] on div "south fr" at bounding box center [231, 418] width 156 height 25
click at [204, 422] on input "fr" at bounding box center [239, 419] width 137 height 20
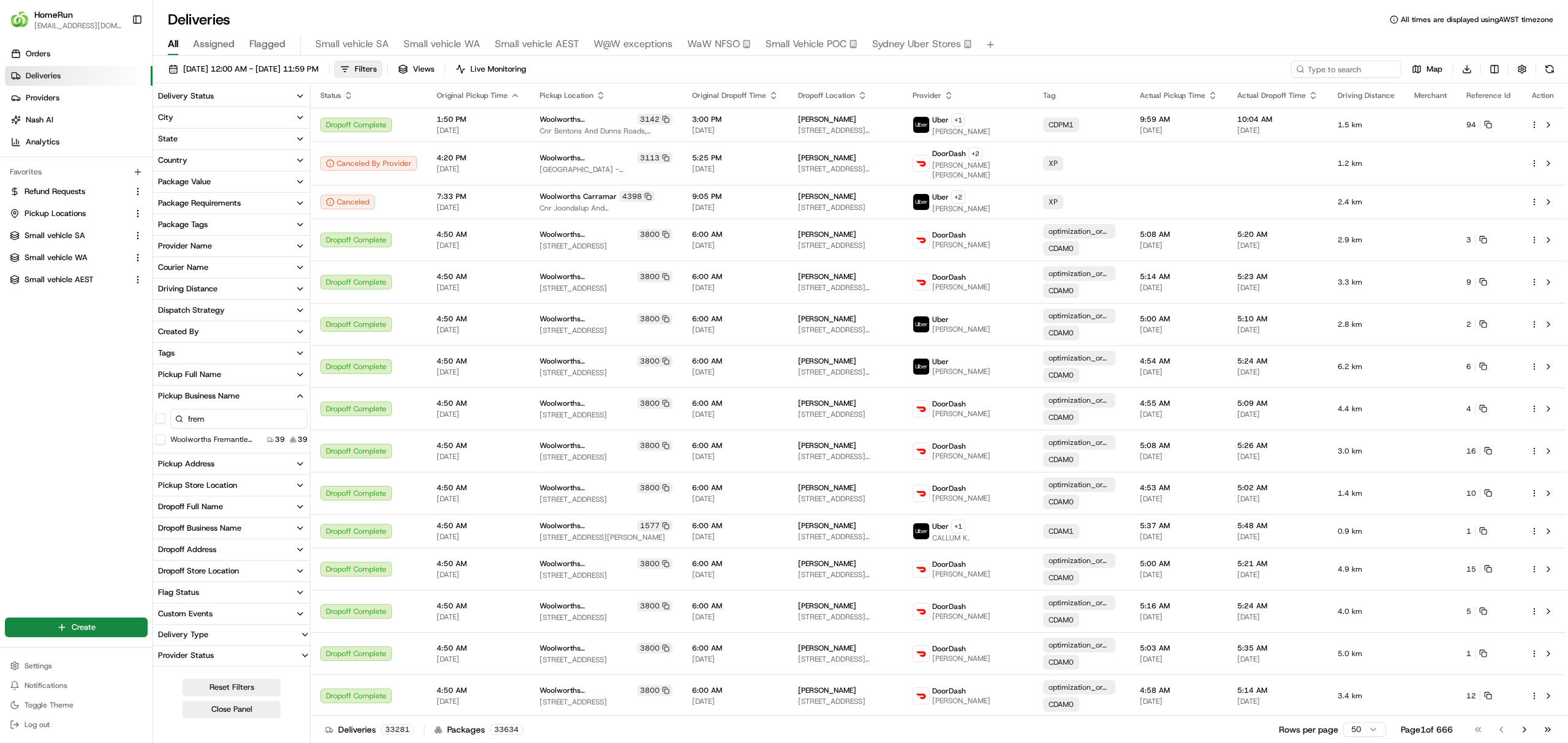
type input "frem"
click at [160, 441] on South "Woolworths Fremantle South" at bounding box center [161, 439] width 10 height 10
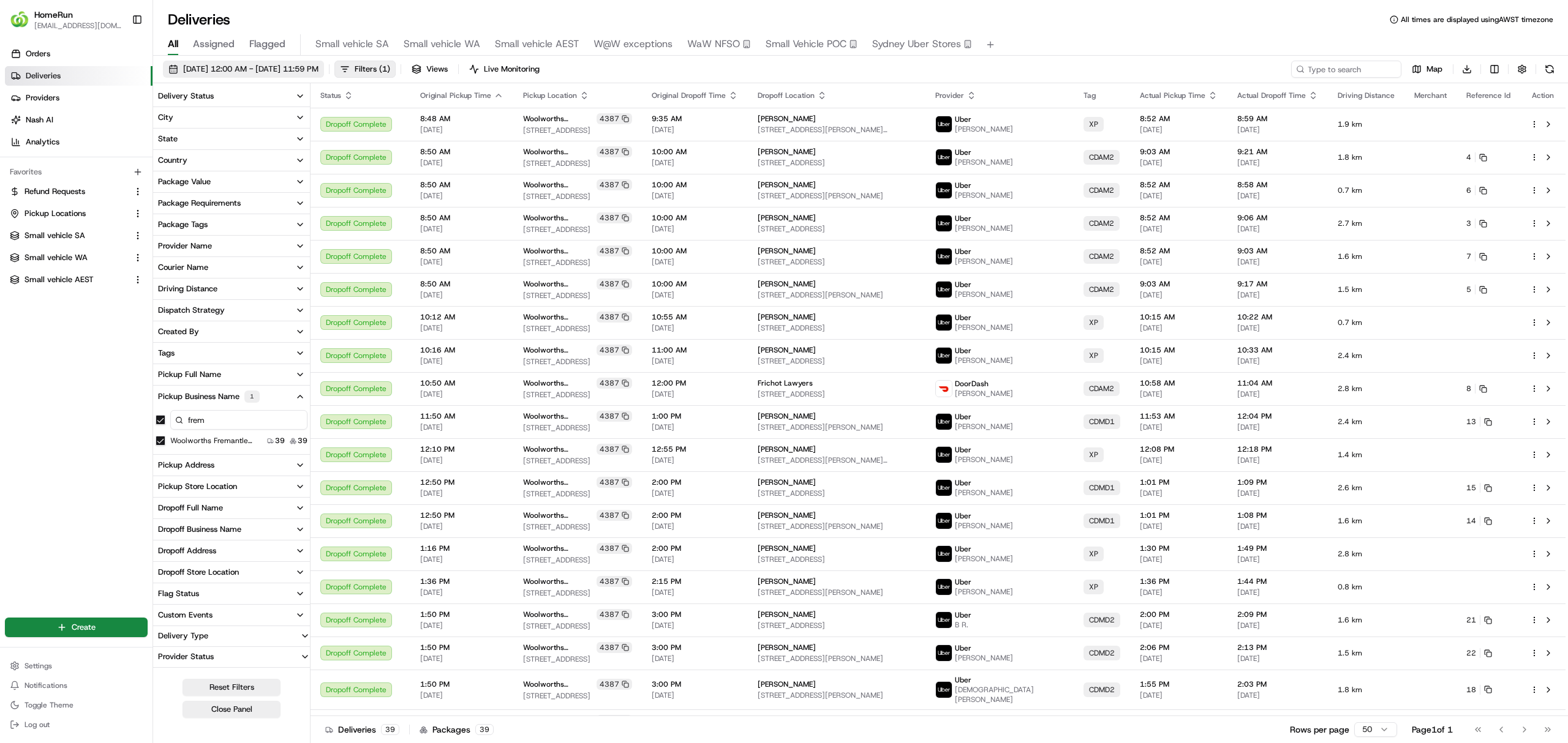
click at [229, 66] on span "21/08/2025 12:00 AM - 28/08/2025 11:59 PM" at bounding box center [251, 69] width 135 height 11
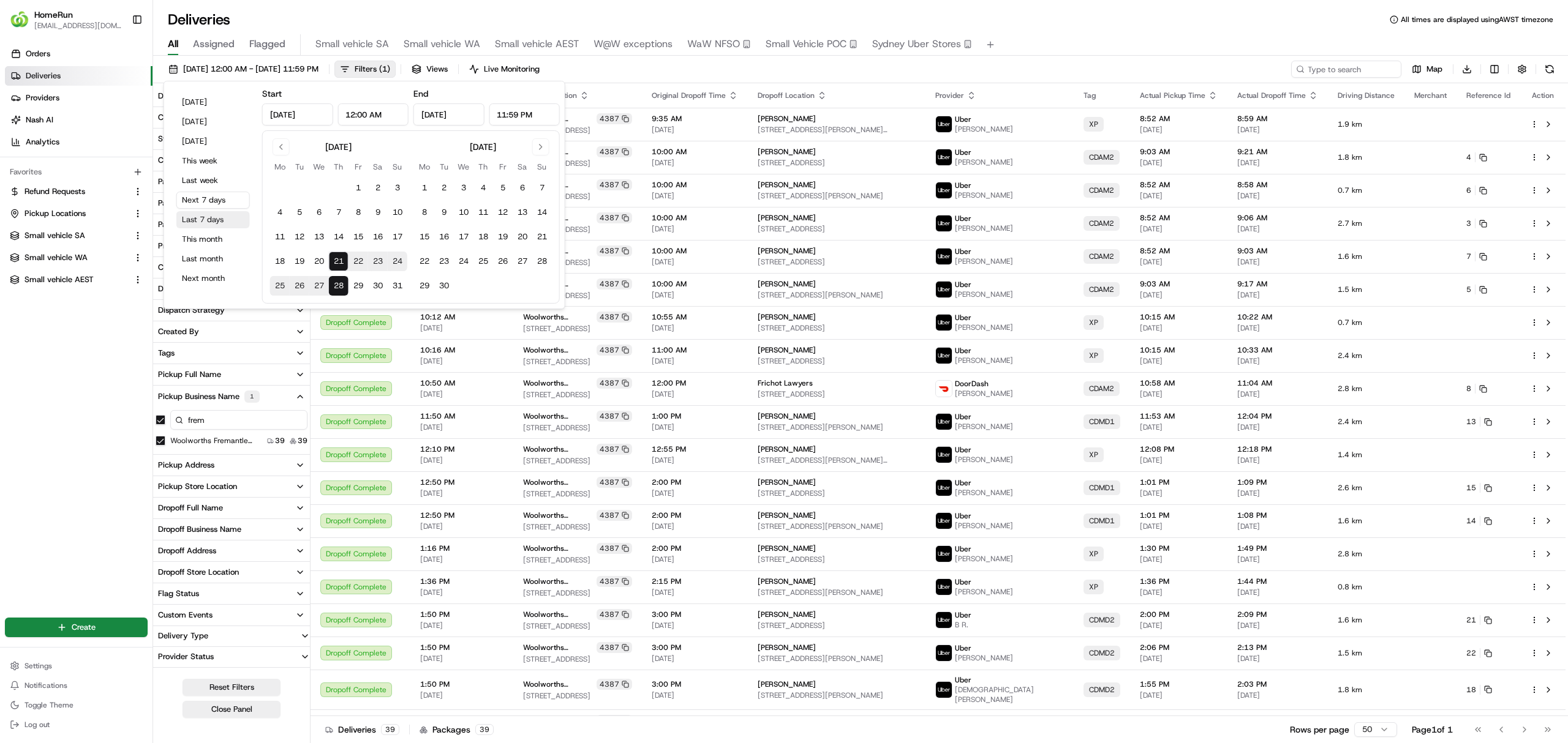
click at [205, 219] on button "Last 7 days" at bounding box center [213, 219] width 74 height 17
type input "Aug 14, 2025"
type input "Aug 21, 2025"
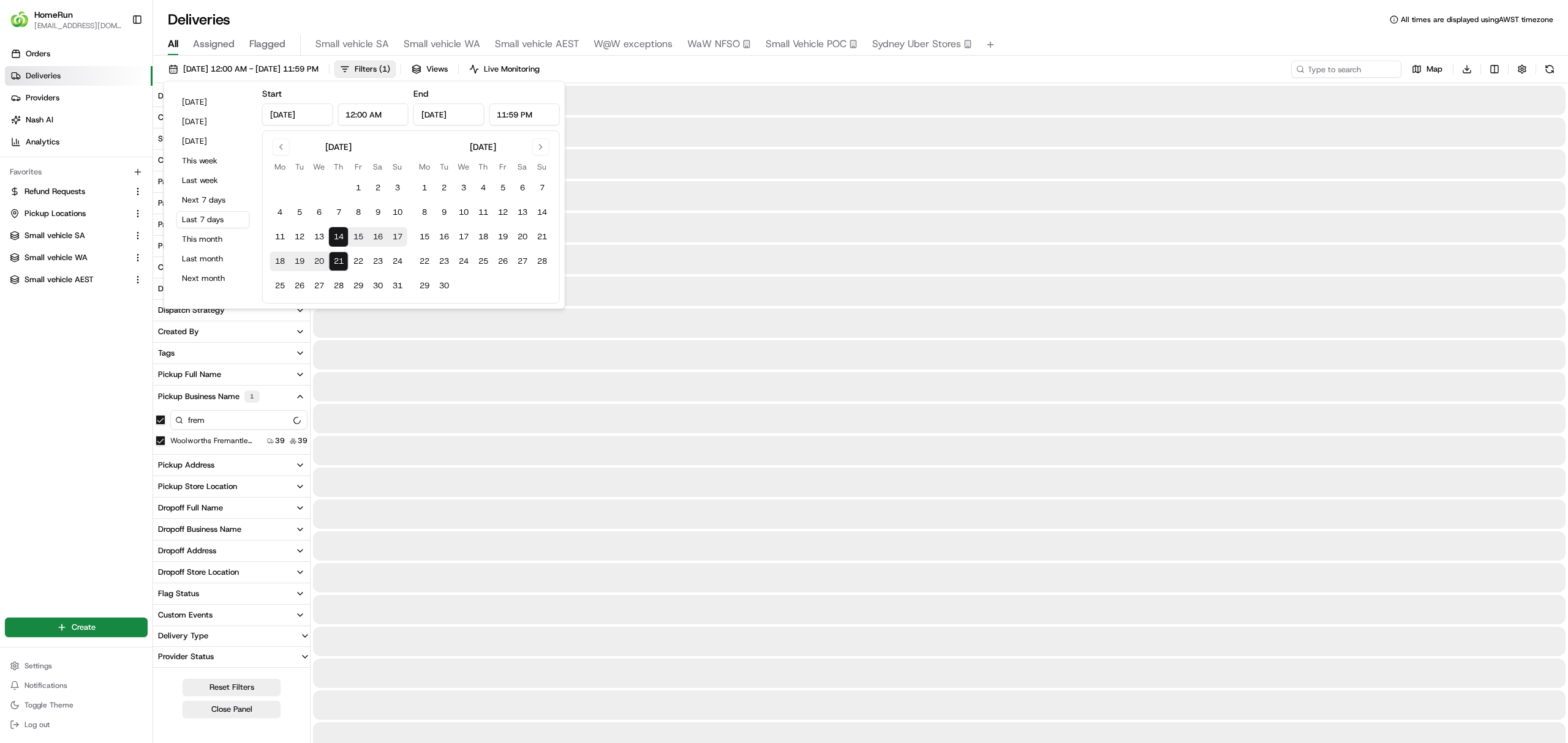
click at [1051, 55] on div "All Assigned Flagged Small vehicle SA Small vehicle WA Small vehicle AEST W@W e…" at bounding box center [860, 45] width 1414 height 21
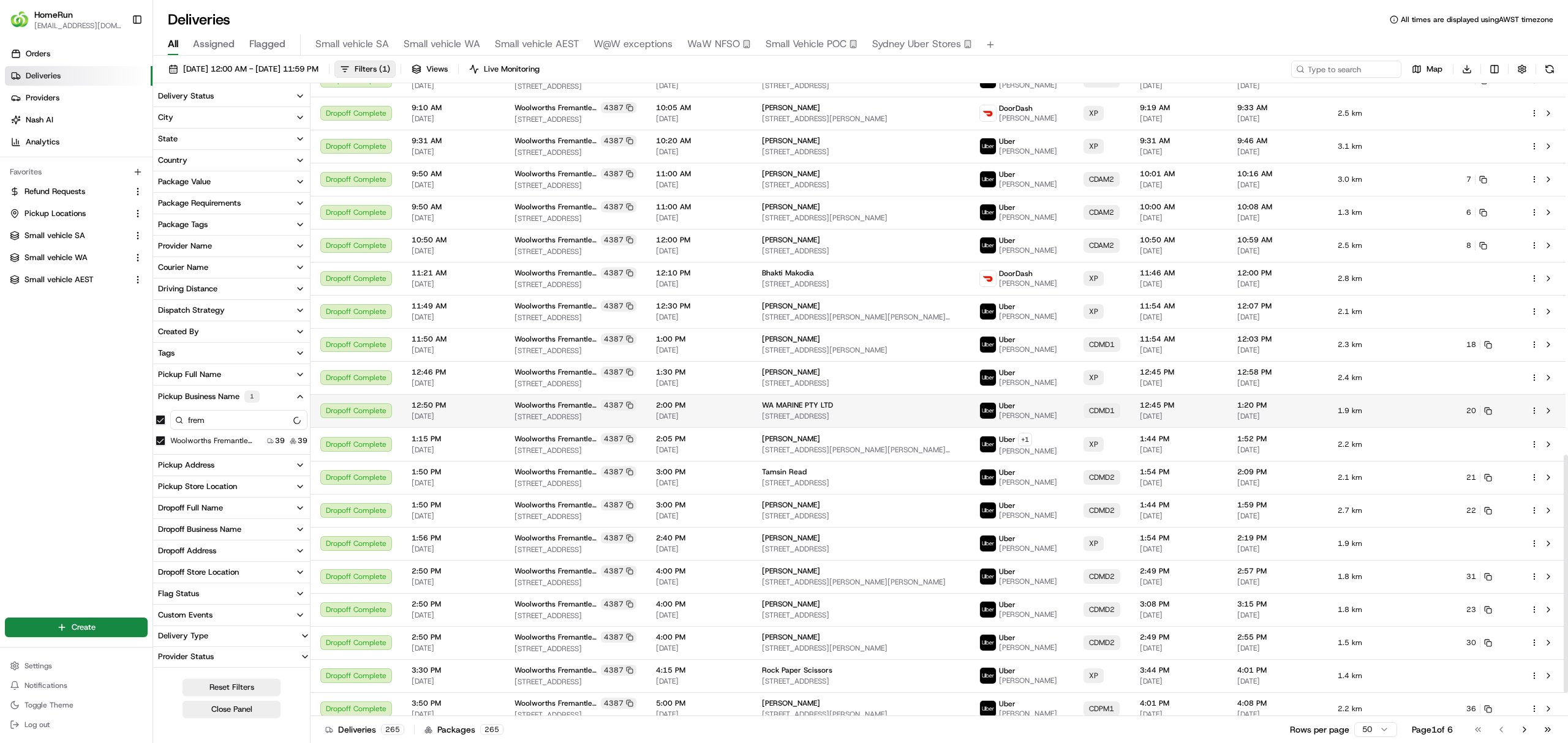
scroll to position [1053, 0]
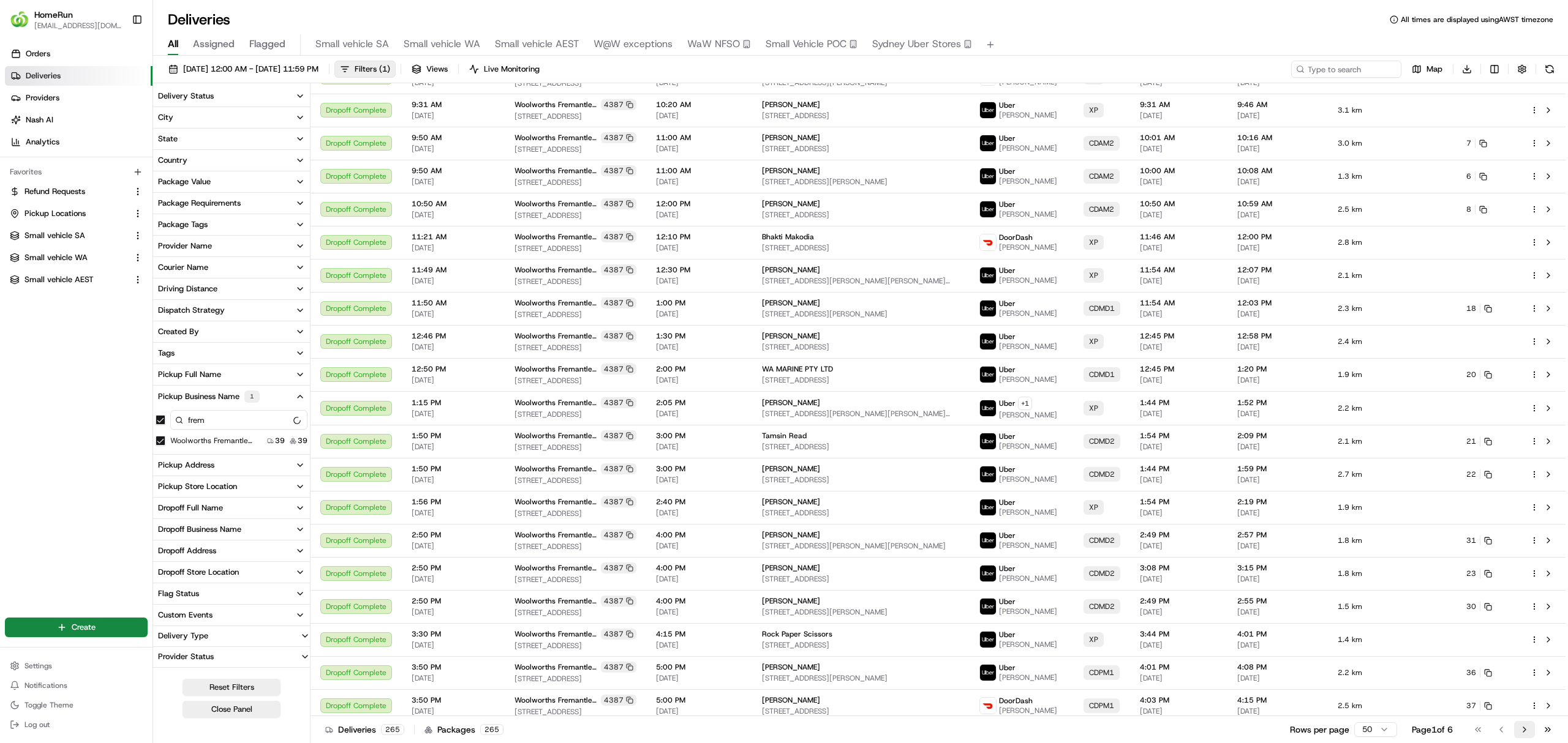
click at [1523, 727] on button "Go to next page" at bounding box center [1524, 730] width 21 height 17
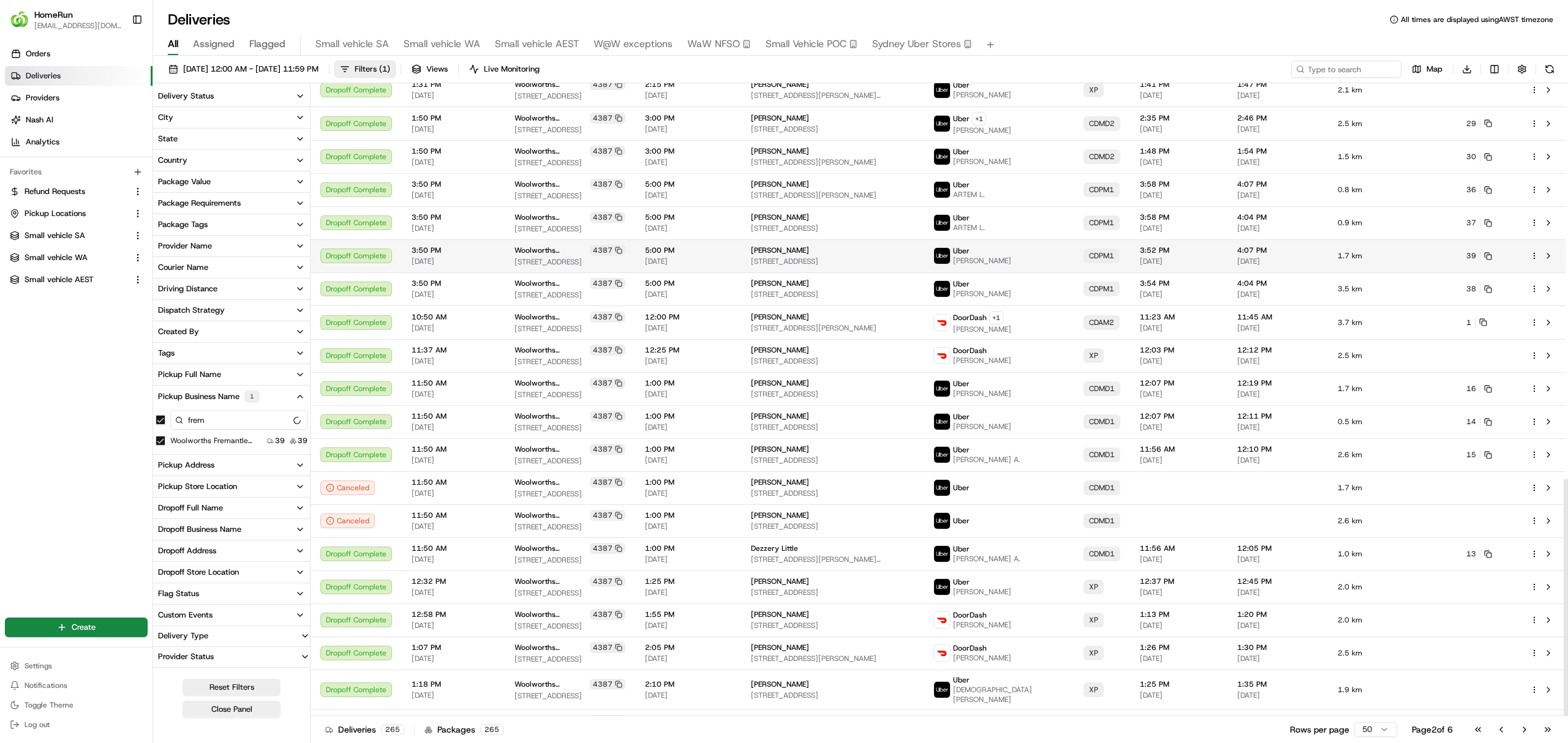
scroll to position [1053, 0]
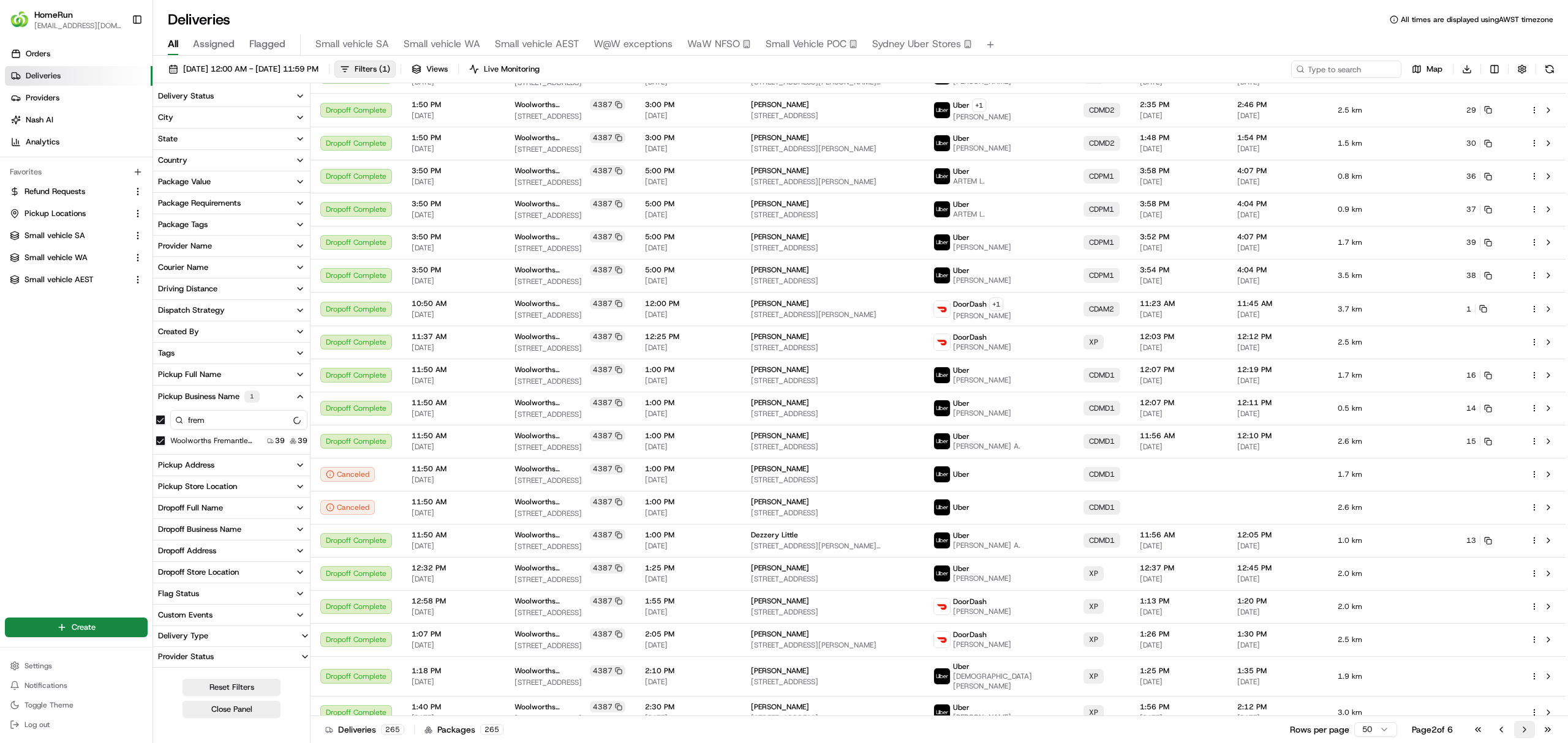
click at [1524, 728] on button "Go to next page" at bounding box center [1524, 730] width 21 height 17
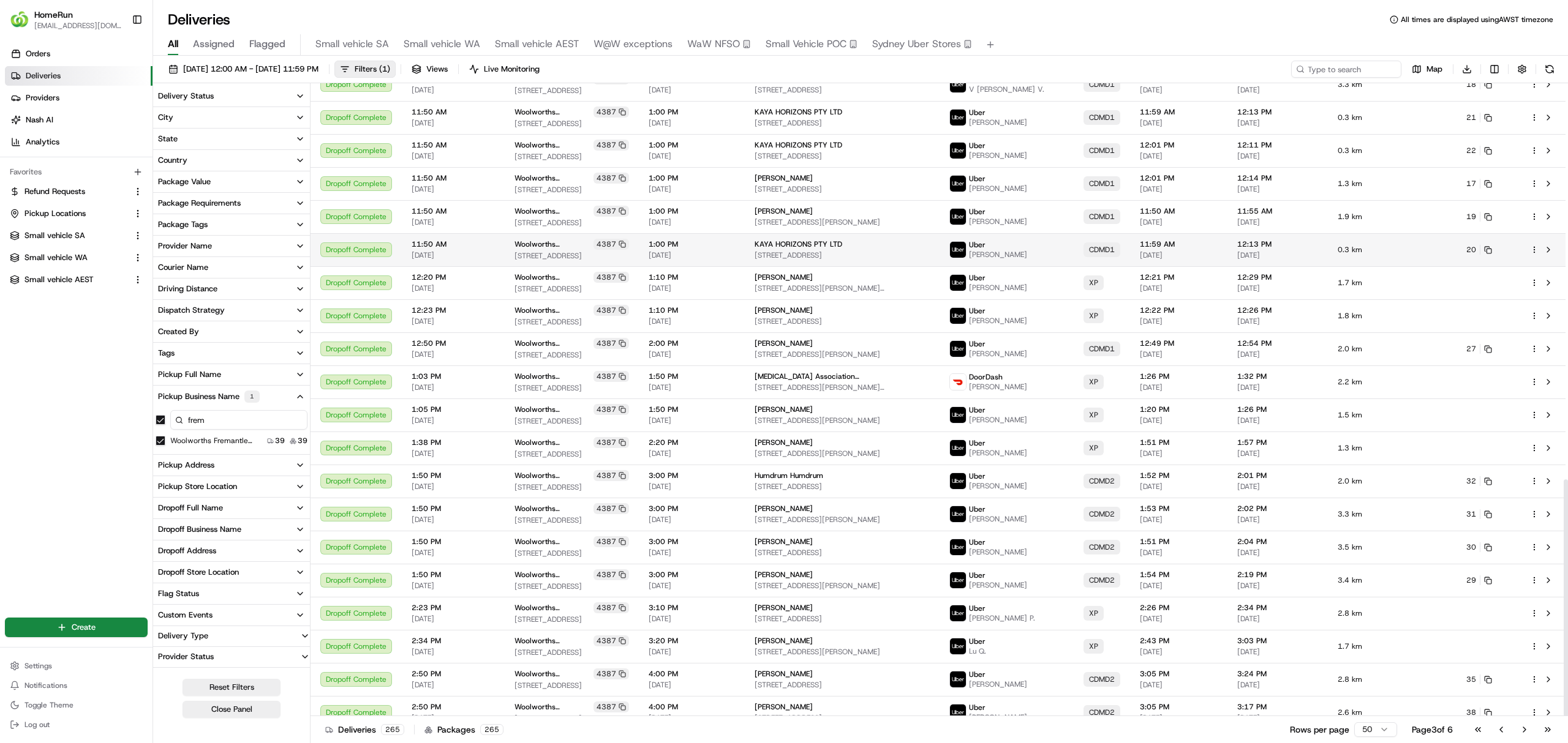
scroll to position [1058, 0]
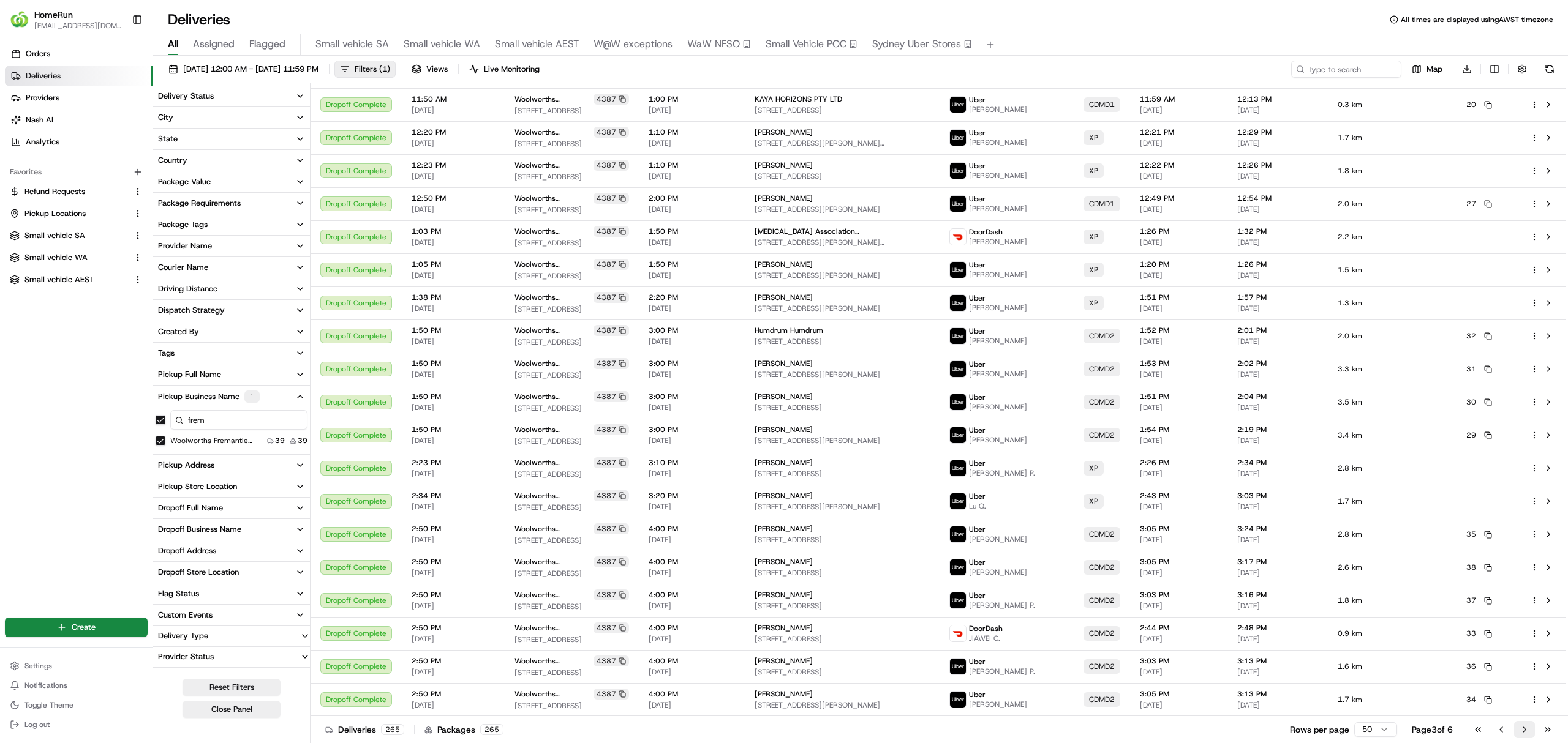
click at [1519, 726] on button "Go to next page" at bounding box center [1524, 730] width 21 height 17
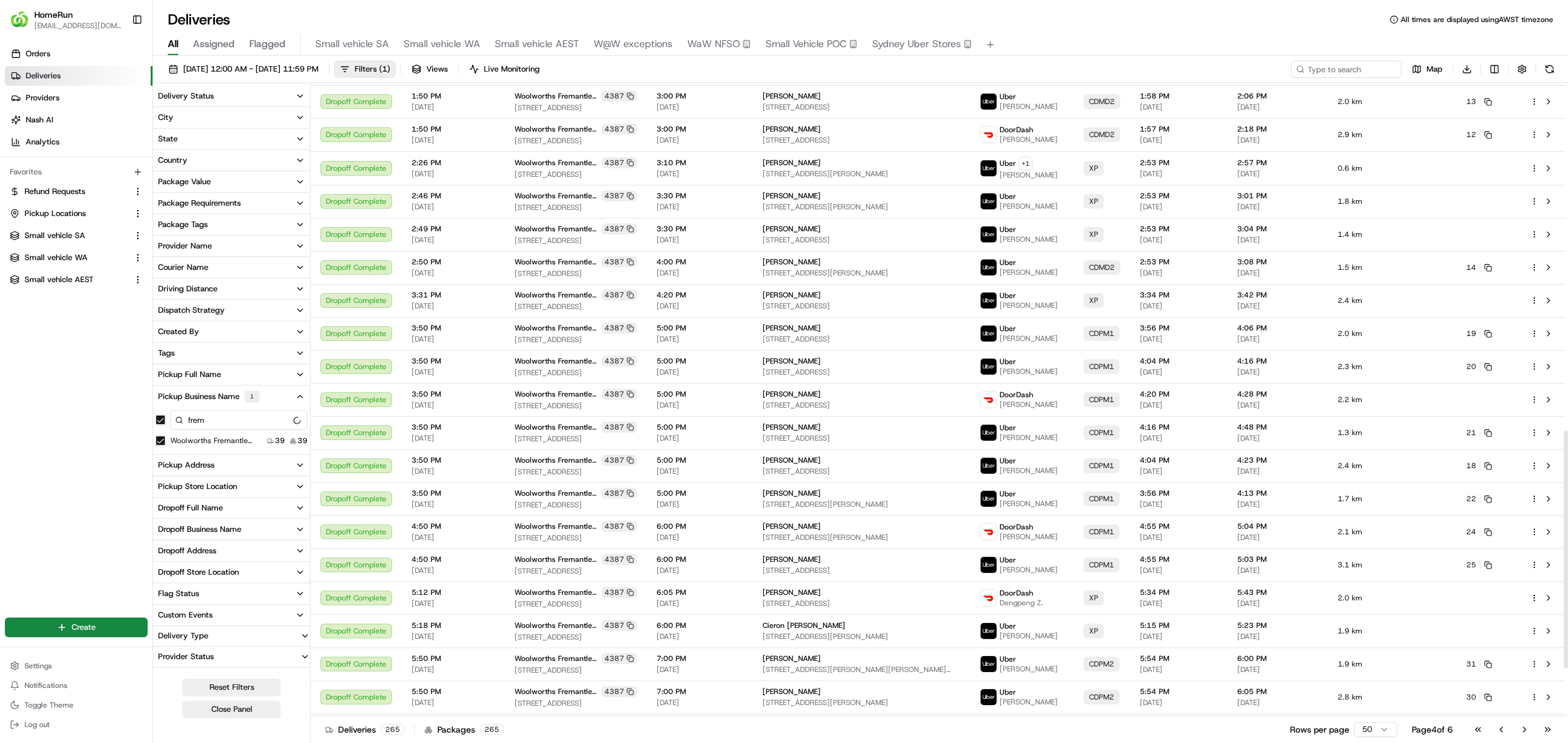
scroll to position [1052, 0]
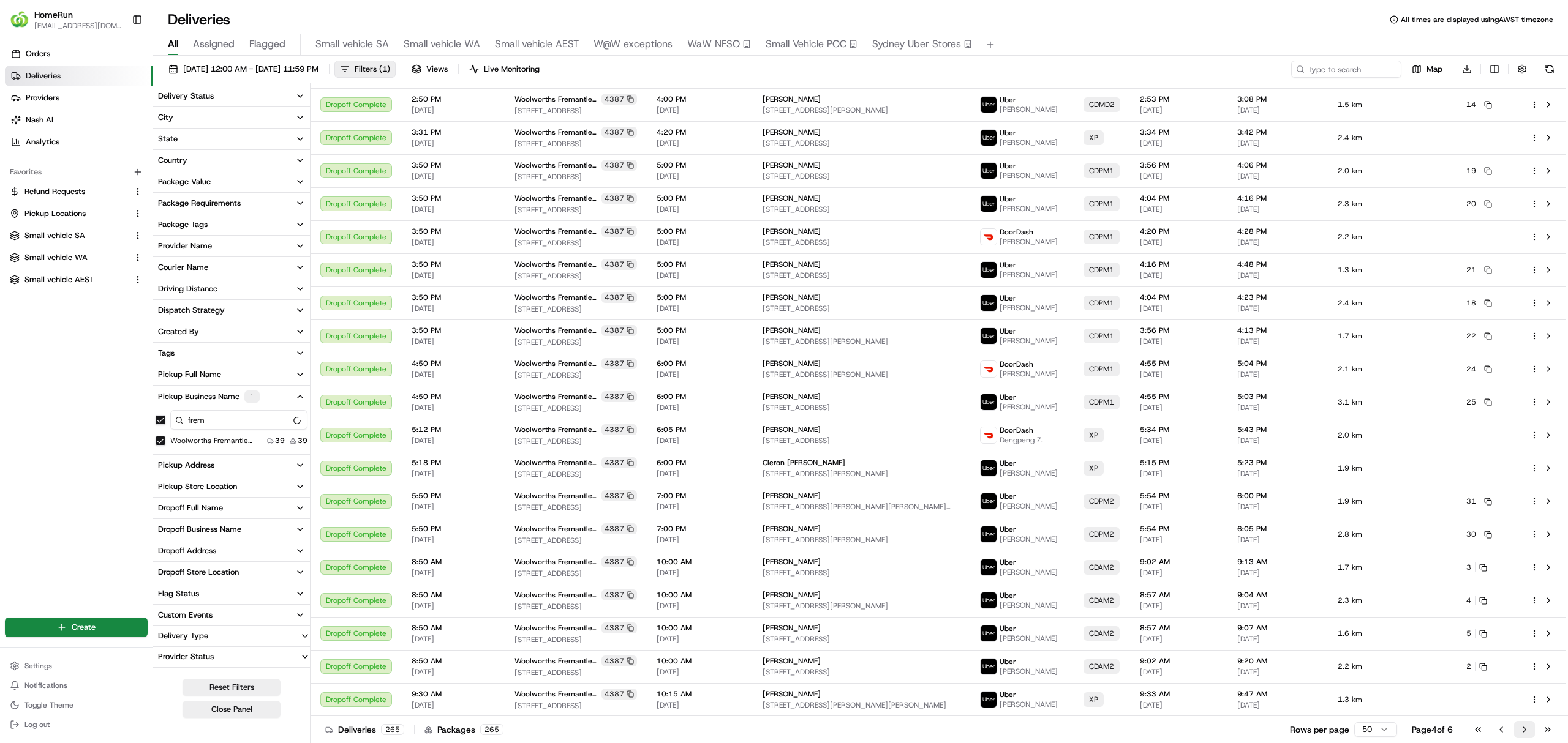
click at [1519, 725] on button "Go to next page" at bounding box center [1524, 730] width 21 height 17
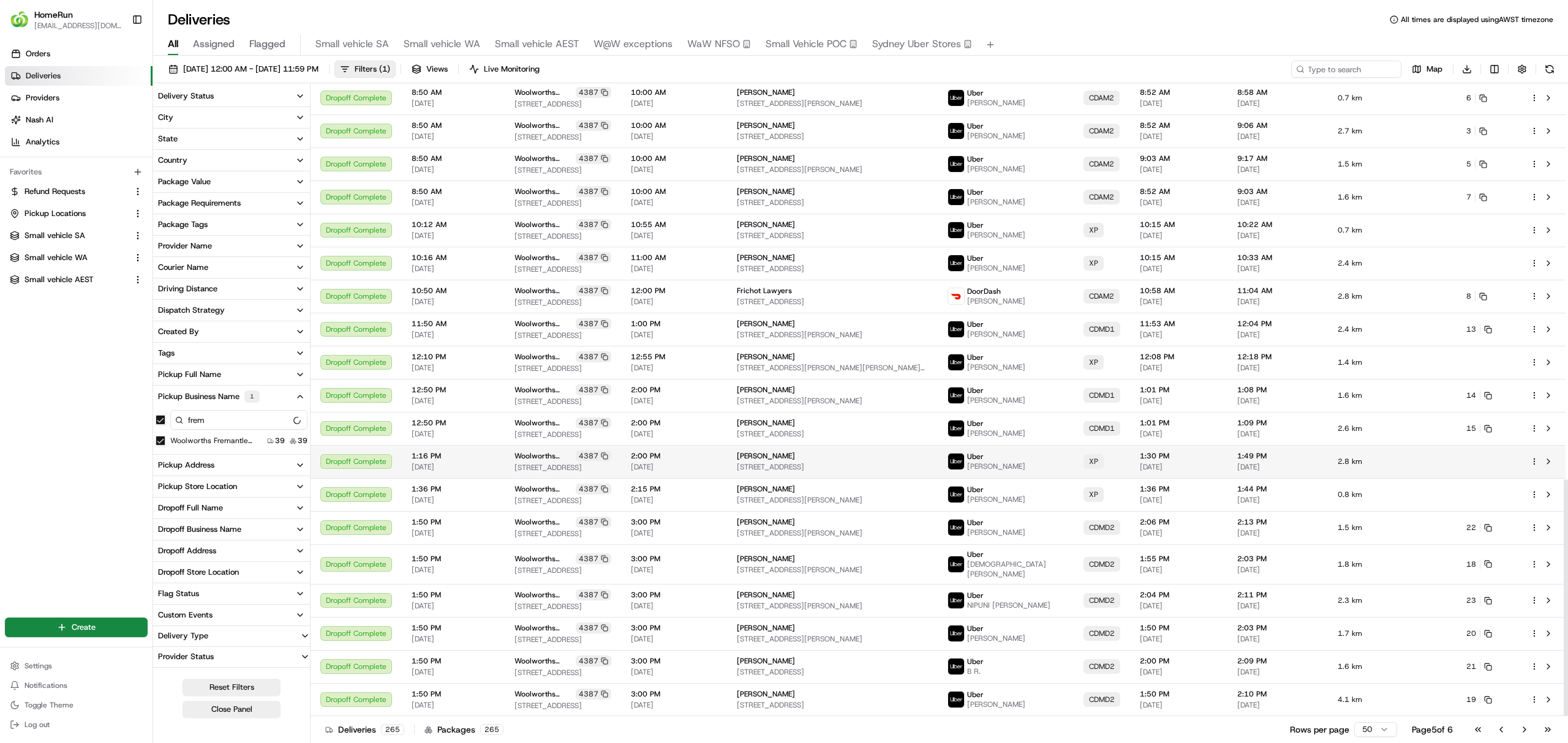
scroll to position [1058, 0]
click at [1527, 727] on button "Go to next page" at bounding box center [1524, 730] width 21 height 17
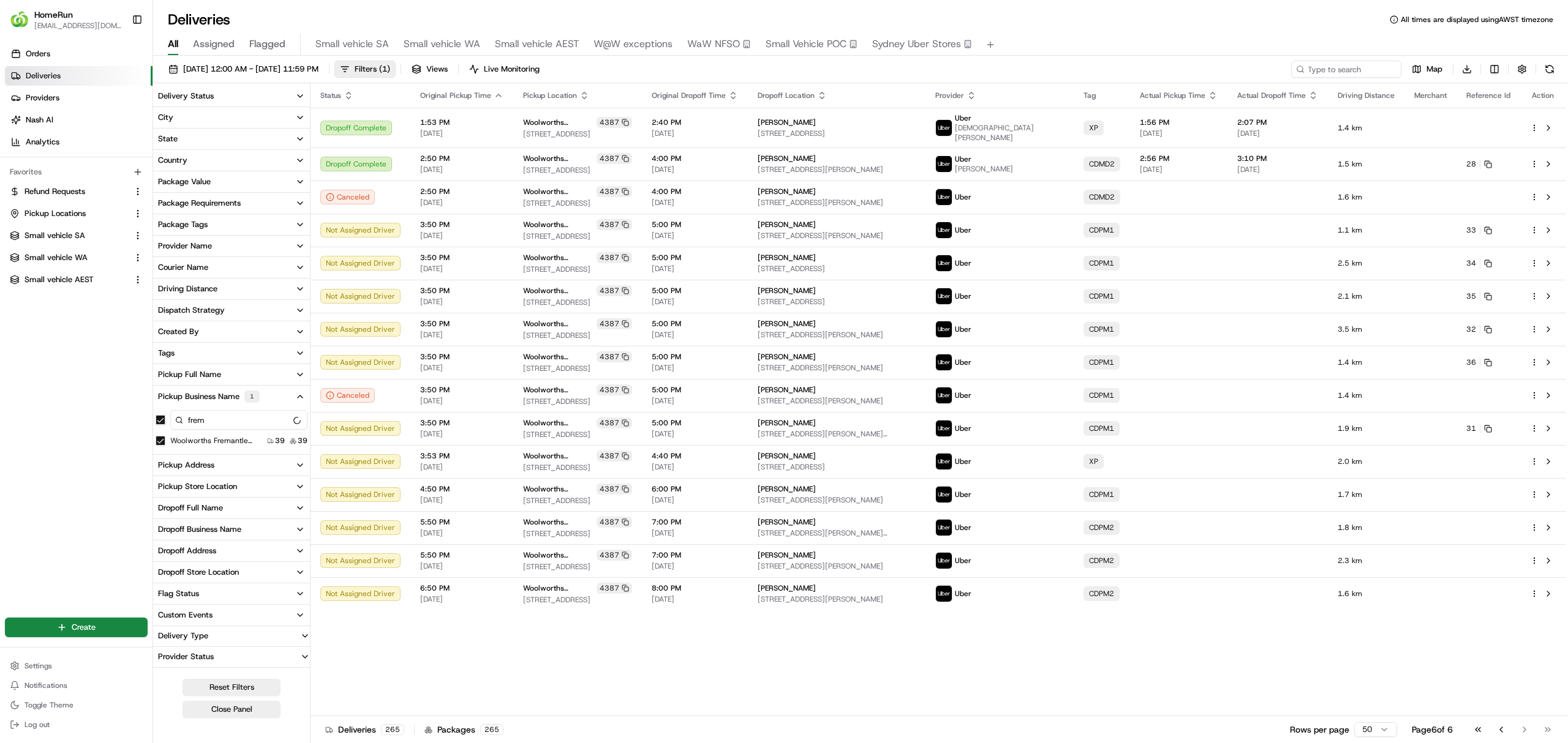
click at [1081, 69] on div "14/08/2025 12:00 AM - 21/08/2025 11:59 PM Filters ( 1 ) Views Live Monitoring M…" at bounding box center [860, 72] width 1414 height 23
click at [788, 649] on div "Status Original Pickup Time Pickup Location Original Dropoff Time Dropoff Locat…" at bounding box center [938, 400] width 1255 height 633
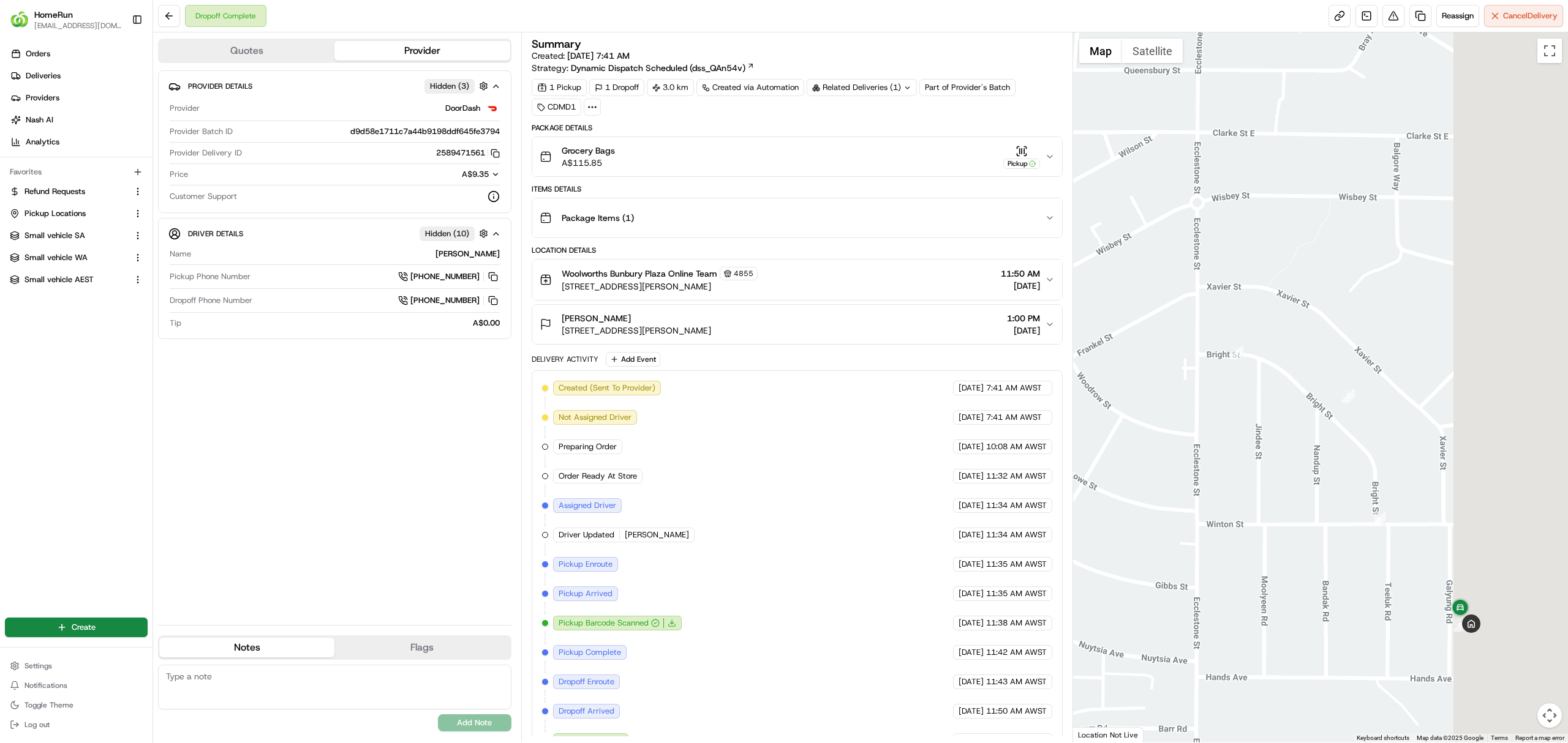
drag, startPoint x: 1460, startPoint y: 635, endPoint x: 1031, endPoint y: 510, distance: 446.8
click at [1055, 522] on div "Quotes Provider Provider Details Hidden ( 3 ) Provider DoorDash Provider Batch …" at bounding box center [860, 388] width 1414 height 710
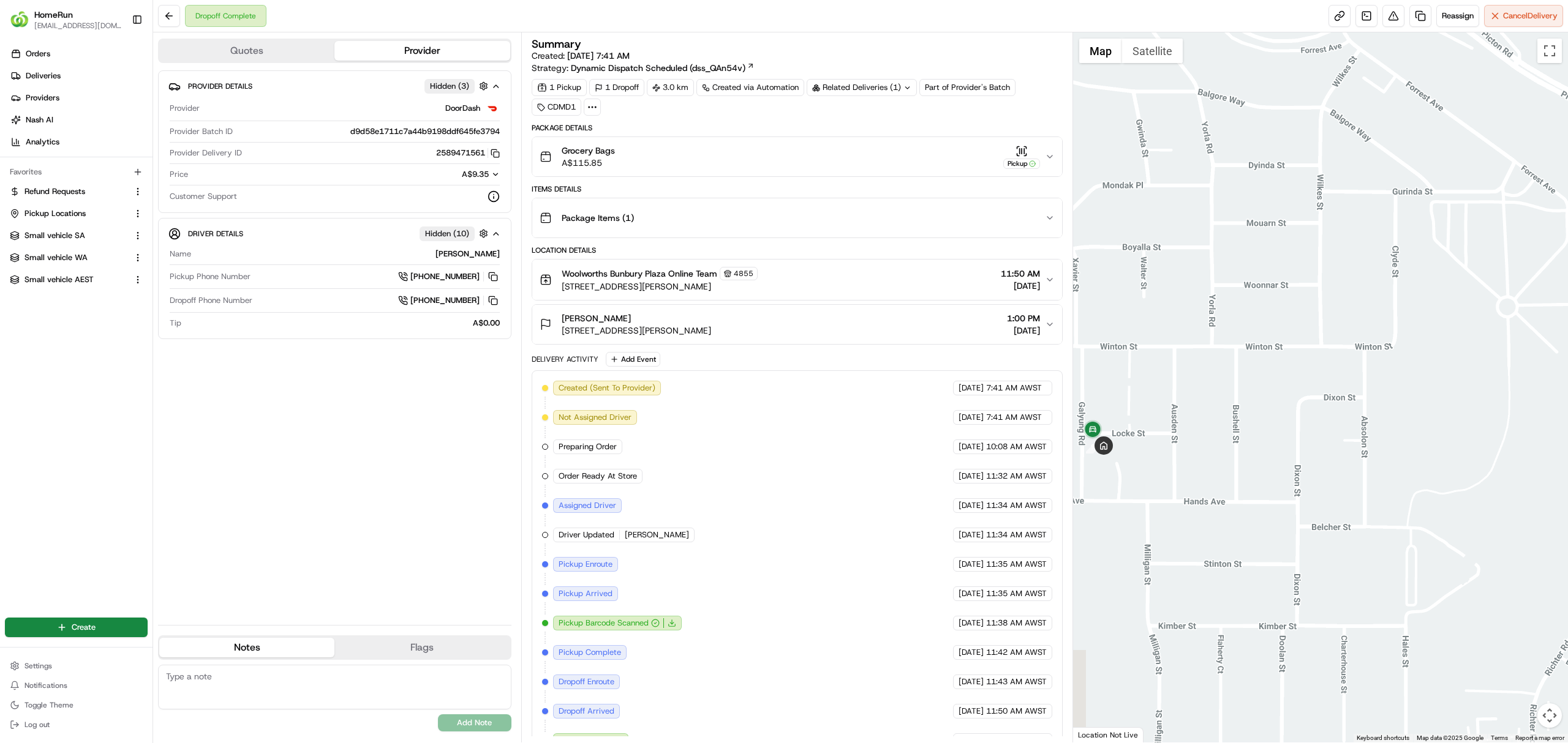
drag, startPoint x: 1211, startPoint y: 517, endPoint x: 1322, endPoint y: 531, distance: 111.9
click at [1343, 534] on div at bounding box center [1321, 388] width 496 height 710
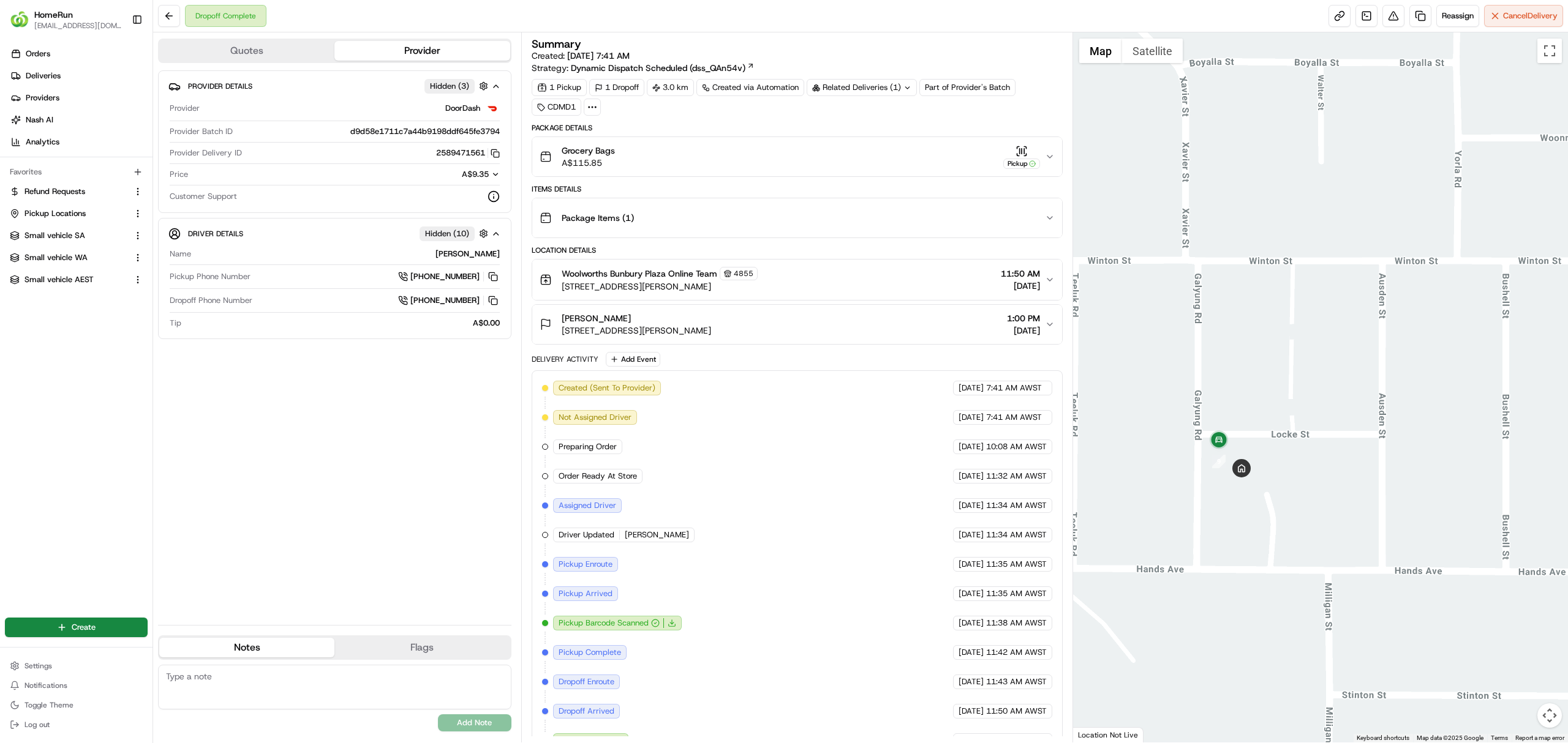
drag, startPoint x: 1194, startPoint y: 486, endPoint x: 1242, endPoint y: 531, distance: 65.8
click at [1240, 532] on div at bounding box center [1321, 388] width 496 height 710
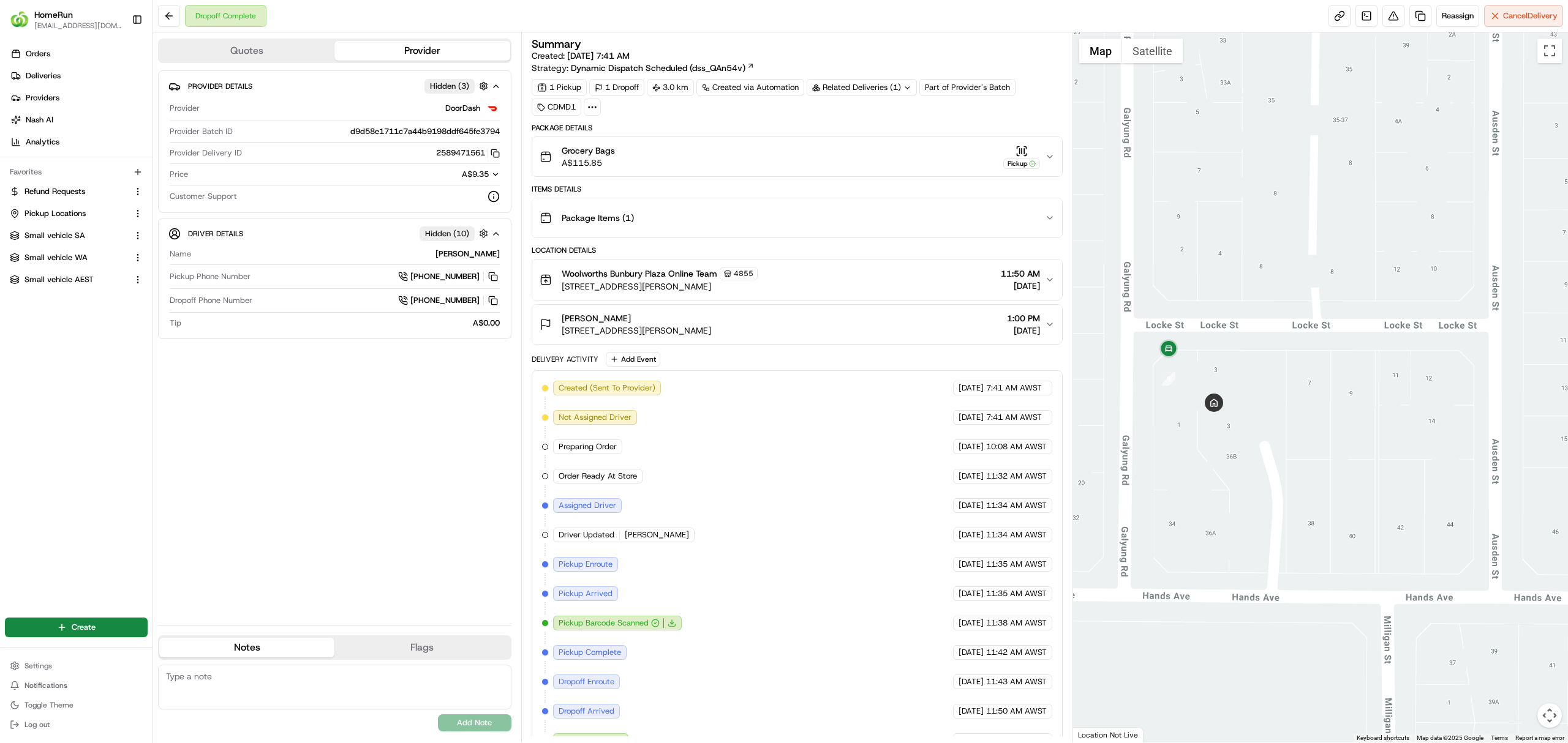
click at [1047, 323] on icon "button" at bounding box center [1050, 325] width 10 height 10
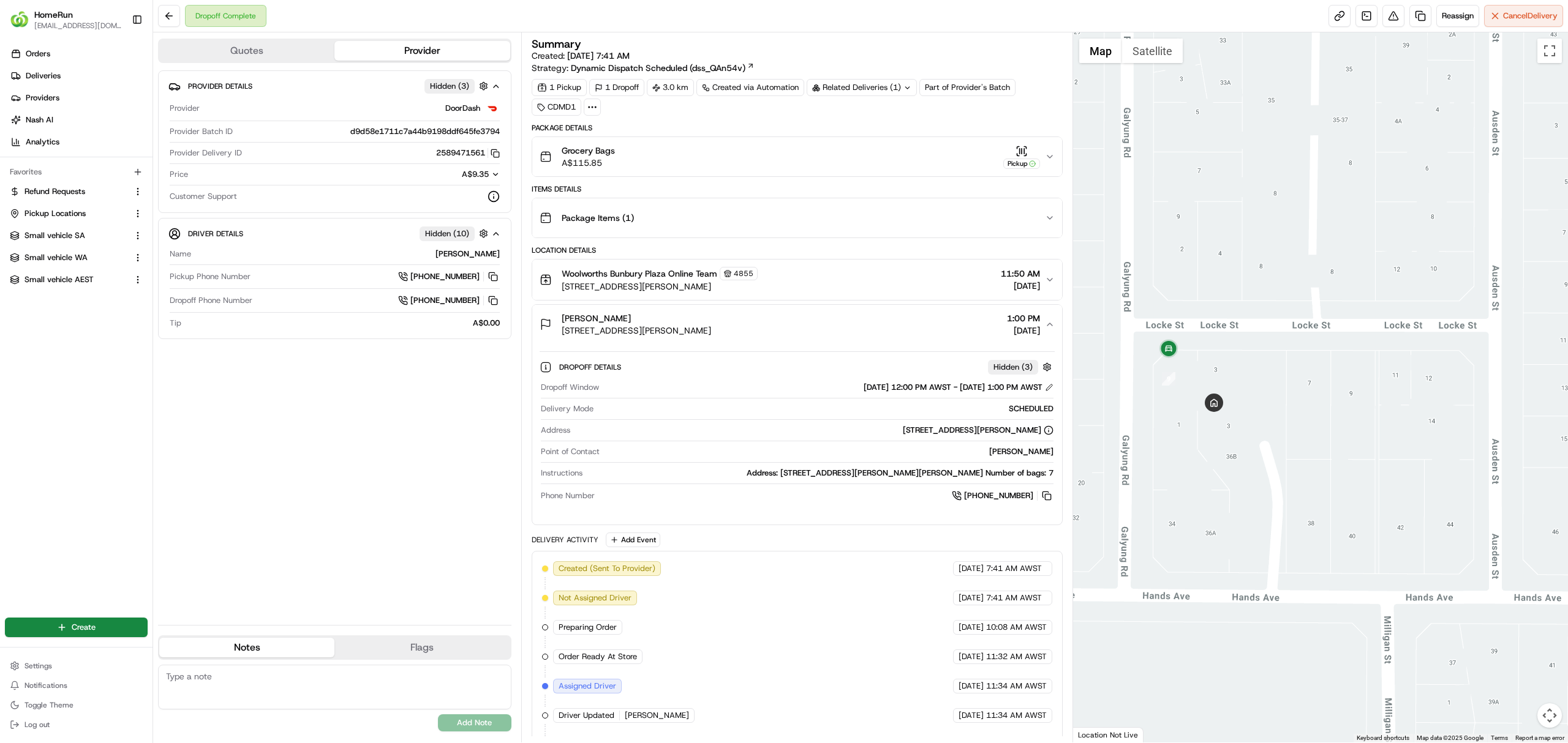
click at [595, 106] on icon at bounding box center [593, 108] width 11 height 11
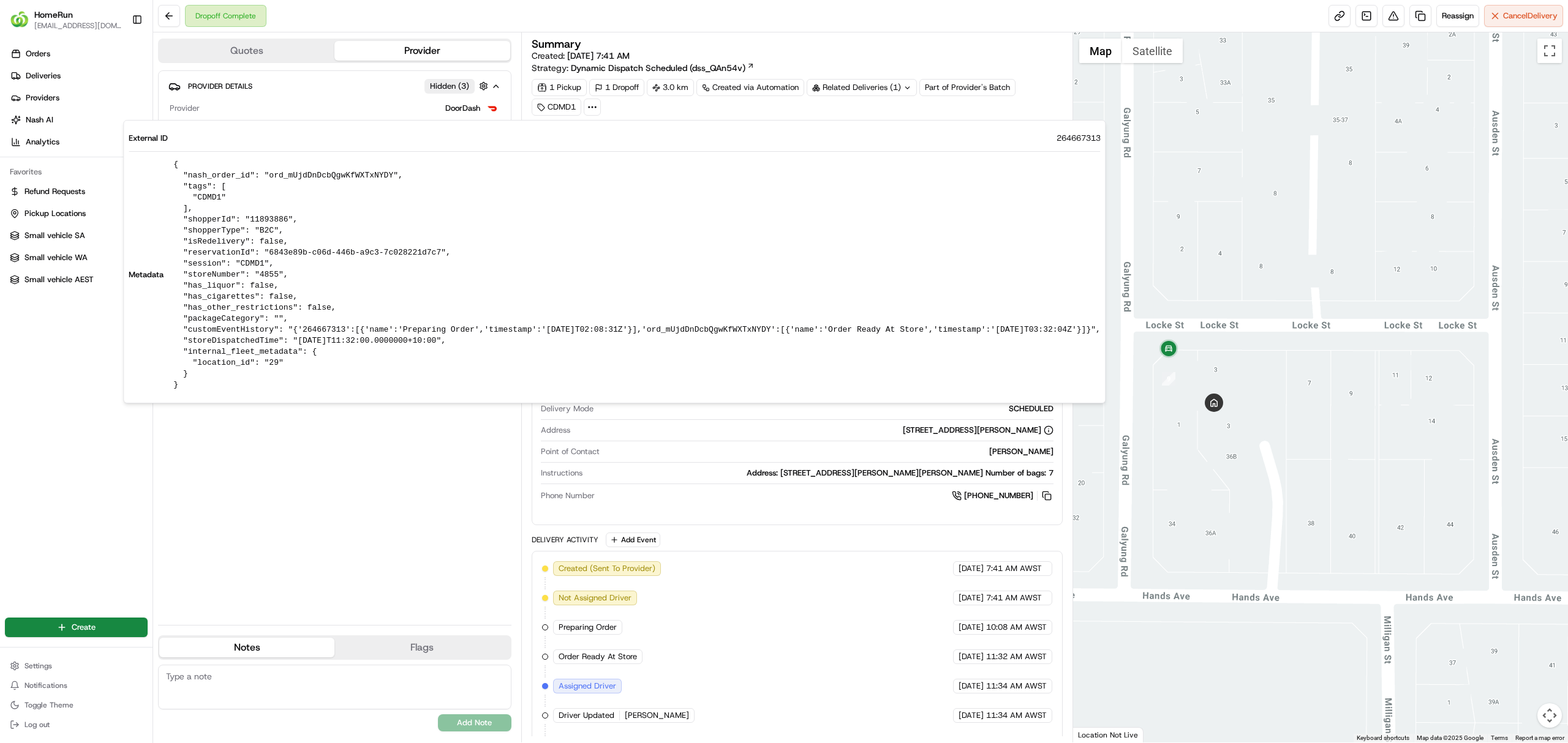
click at [658, 108] on div "1 Pickup 1 Dropoff 3.0 km Created via Automation Related Deliveries (1) Part of…" at bounding box center [797, 98] width 531 height 37
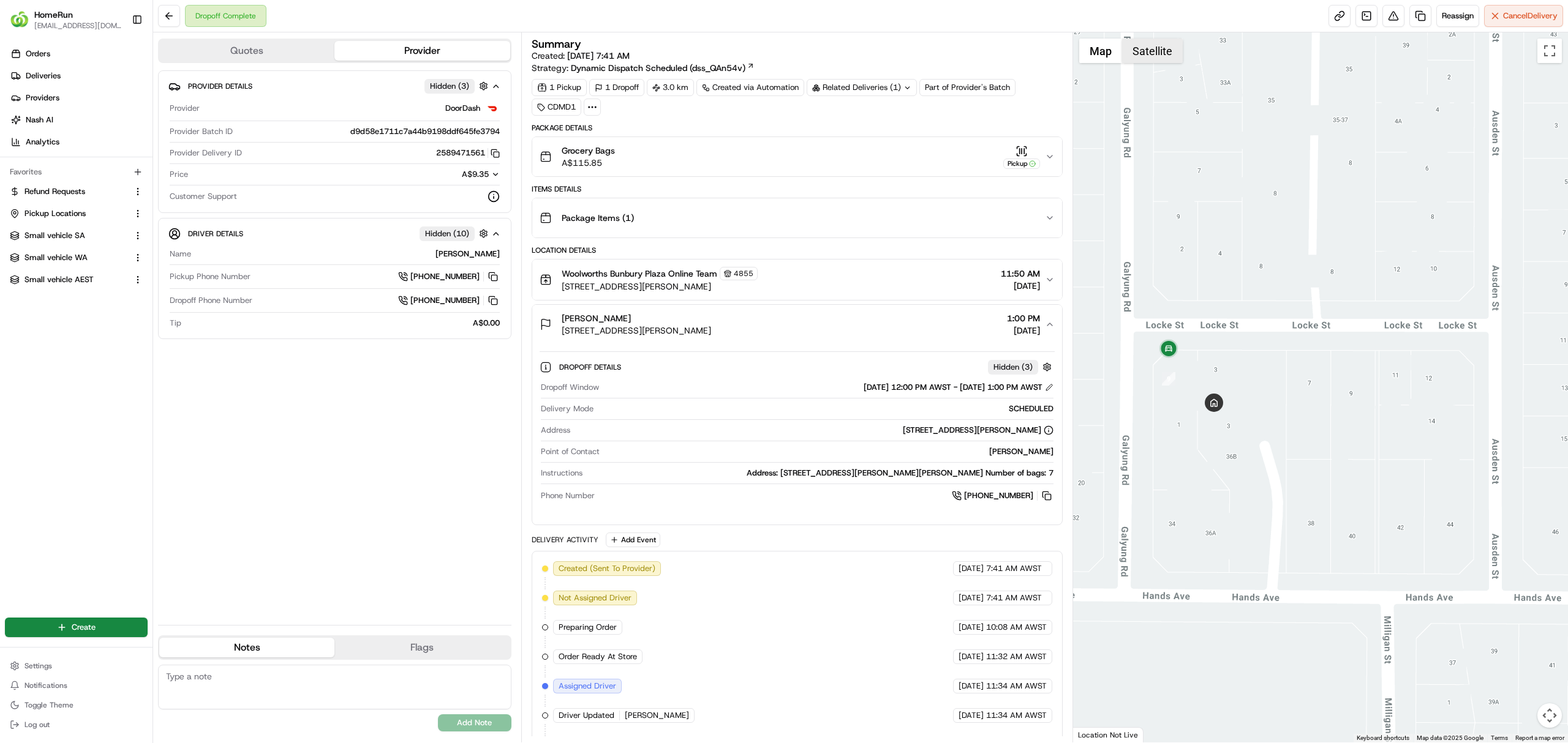
click at [1155, 52] on button "Satellite" at bounding box center [1152, 51] width 61 height 25
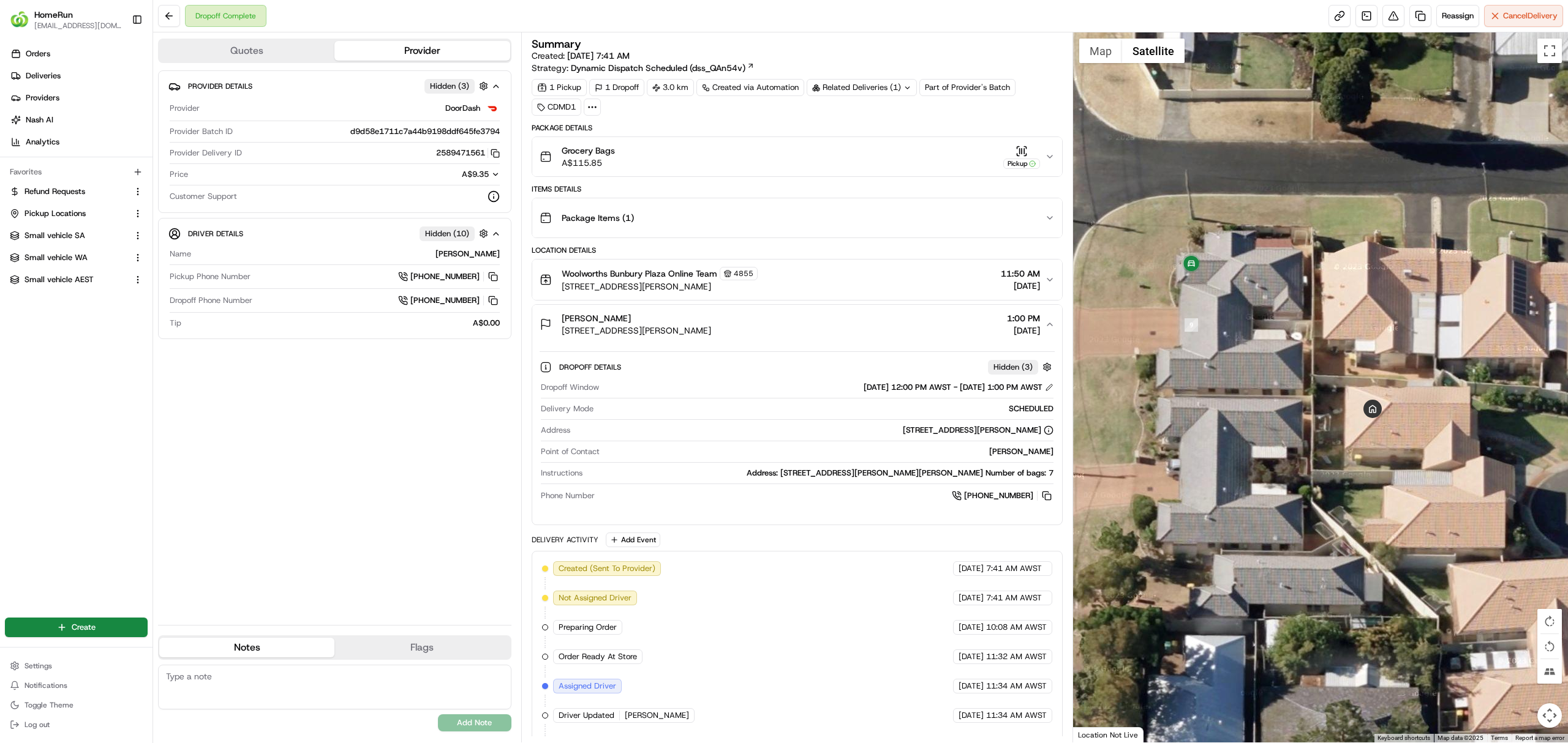
drag, startPoint x: 1278, startPoint y: 352, endPoint x: 1434, endPoint y: 442, distance: 180.1
click at [1554, 449] on div at bounding box center [1321, 388] width 496 height 710
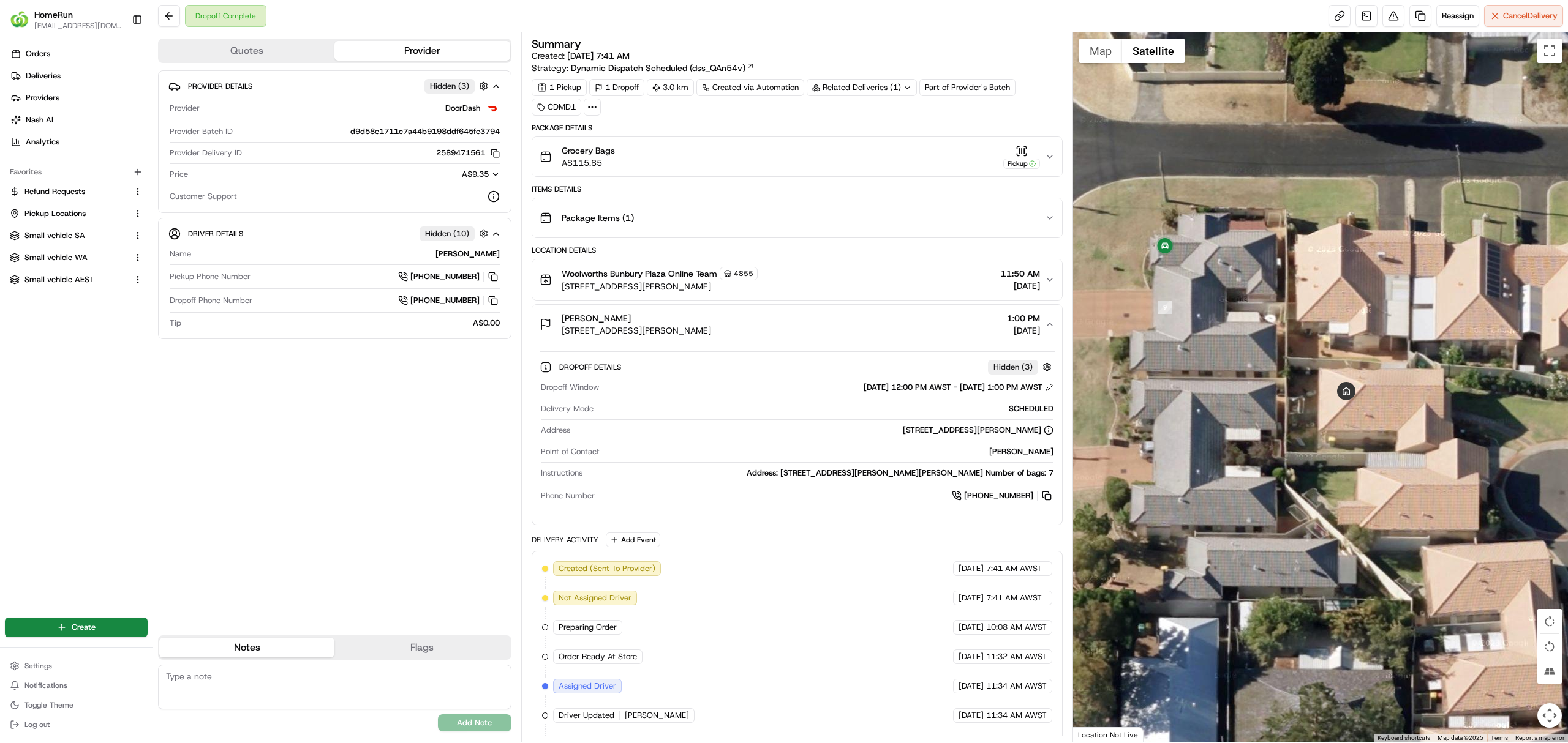
drag, startPoint x: 1314, startPoint y: 509, endPoint x: 1323, endPoint y: 500, distance: 12.7
click at [1323, 500] on div at bounding box center [1321, 388] width 496 height 710
